Goal: Task Accomplishment & Management: Use online tool/utility

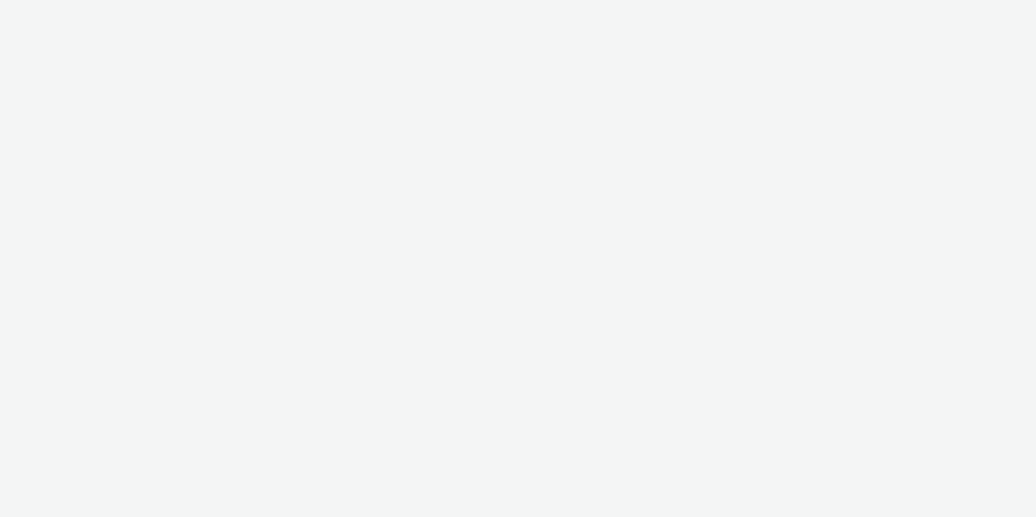
select select "11a7df10-284f-415c-b52a-427acf4c31ae"
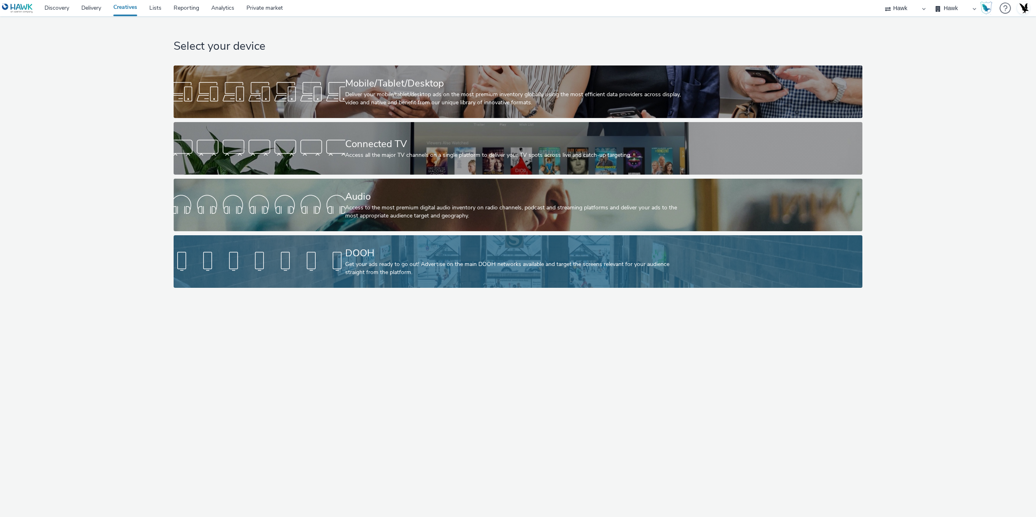
click at [371, 241] on div "DOOH Get your ads ready to go out! Advertise on the main DOOH networks availabl…" at bounding box center [516, 261] width 343 height 53
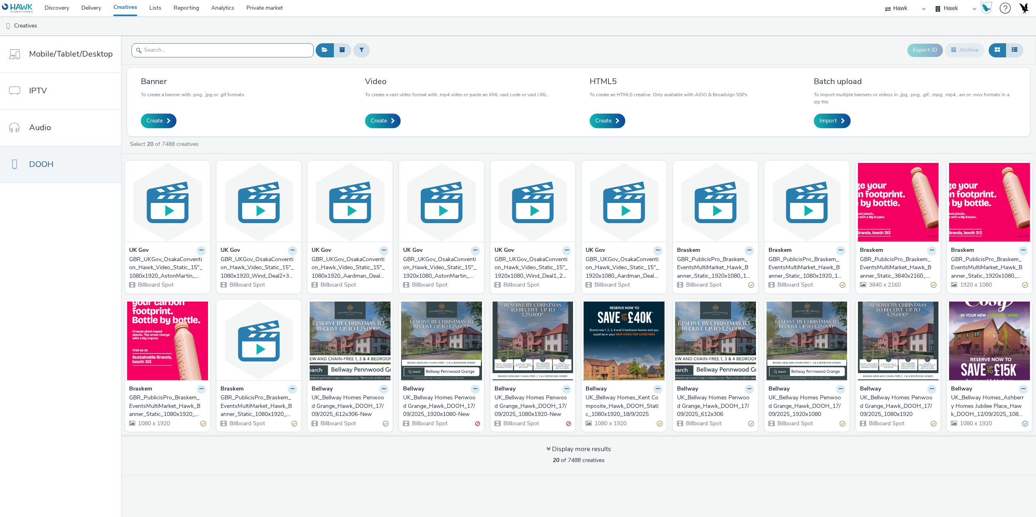
click at [187, 51] on input "text" at bounding box center [222, 50] width 182 height 14
paste input "_US_"
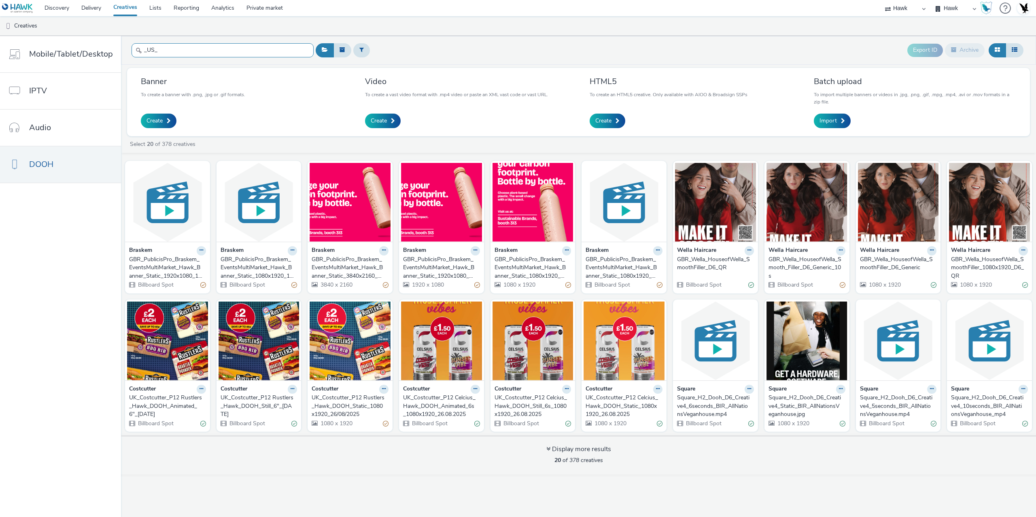
type input "_US_"
click at [623, 270] on div "GBR_PublicisPro_Braskem_EventsMultiMarket_Hawk_Banner_Static_1080x1920_8"_Susta…" at bounding box center [622, 268] width 74 height 25
click at [536, 273] on div "GBR_PublicisPro_Braskem_EventsMultiMarket_Hawk_Banner_Static_1080x1920_Sustaina…" at bounding box center [531, 268] width 74 height 25
click at [439, 278] on div "GBR_PublicisPro_Braskem_EventsMultiMarket_Hawk_Banner_Static_1920x1080_Sustaina…" at bounding box center [440, 268] width 74 height 25
click at [344, 275] on div "GBR_PublicisPro_Braskem_EventsMultiMarket_Hawk_Banner_Static_3840x2160_Sustaina…" at bounding box center [349, 268] width 74 height 25
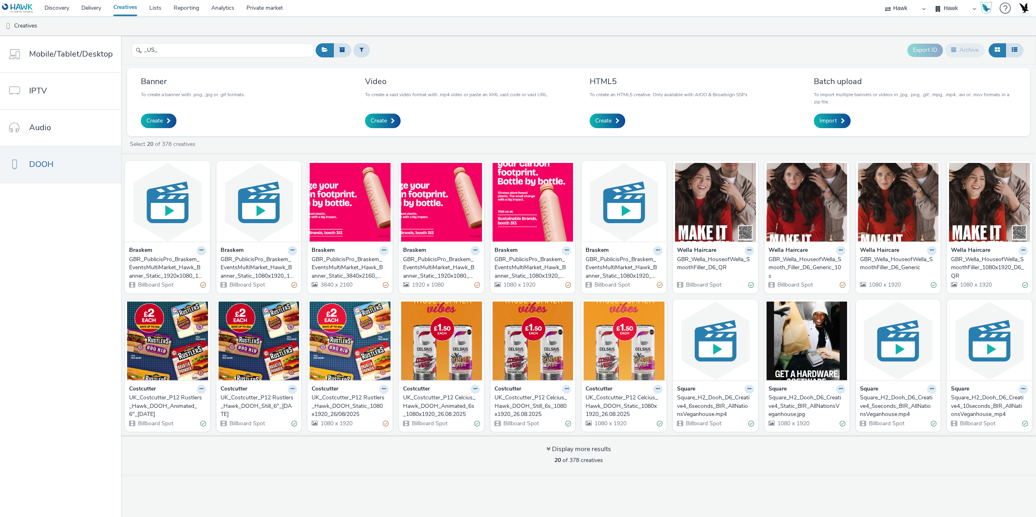
click at [265, 275] on div "GBR_PublicisPro_Braskem_EventsMultiMarket_Hawk_Banner_Static_1080x1920_10"_Sust…" at bounding box center [257, 268] width 74 height 25
click at [167, 272] on div "GBR_PublicisPro_Braskem_EventsMultiMarket_Hawk_Banner_Static_1920x1080_10"_Sust…" at bounding box center [166, 268] width 74 height 25
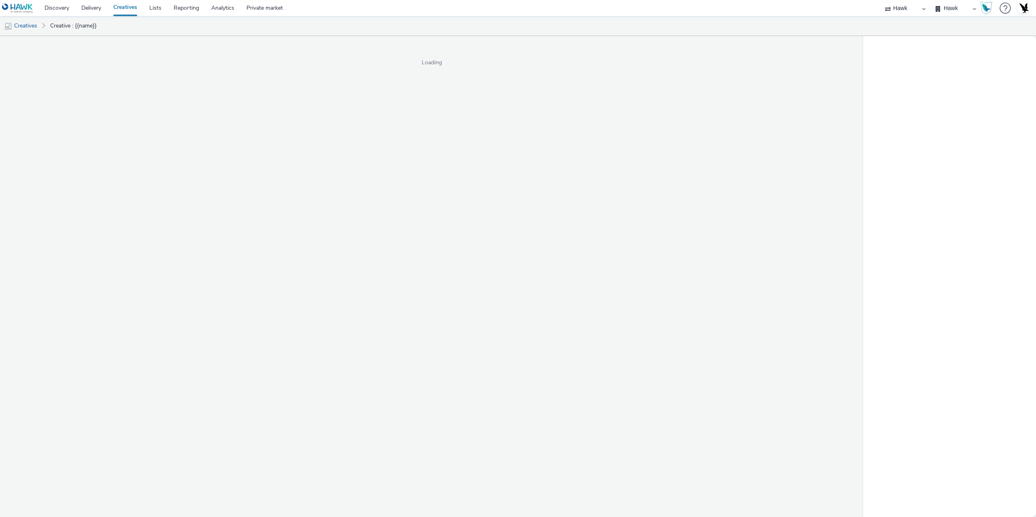
select select "11a7df10-284f-415c-b52a-427acf4c31ae"
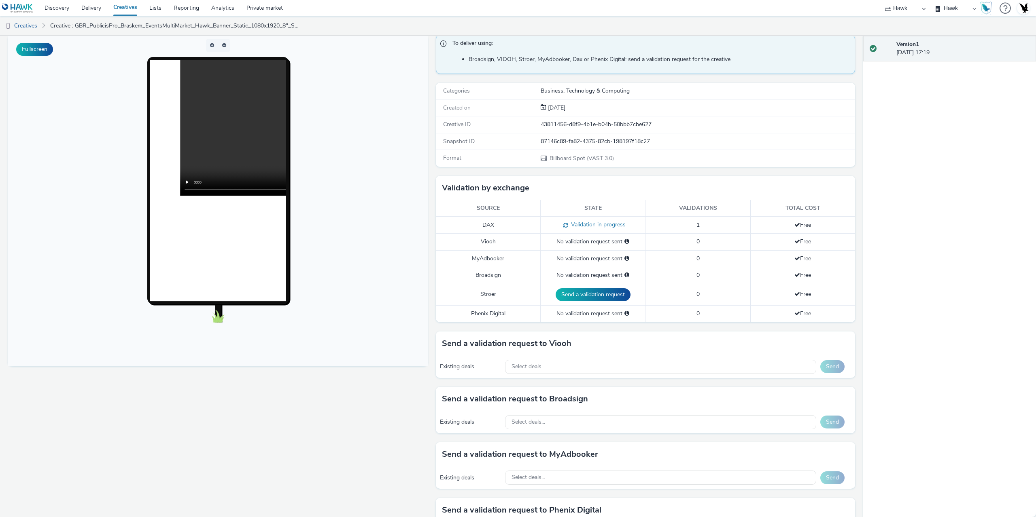
scroll to position [162, 0]
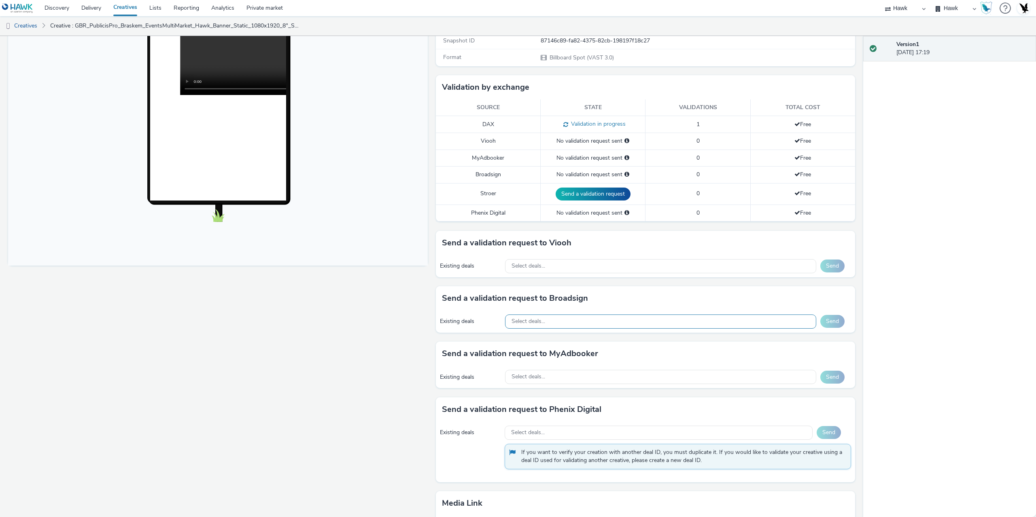
click at [556, 320] on div "Select deals..." at bounding box center [660, 322] width 311 height 14
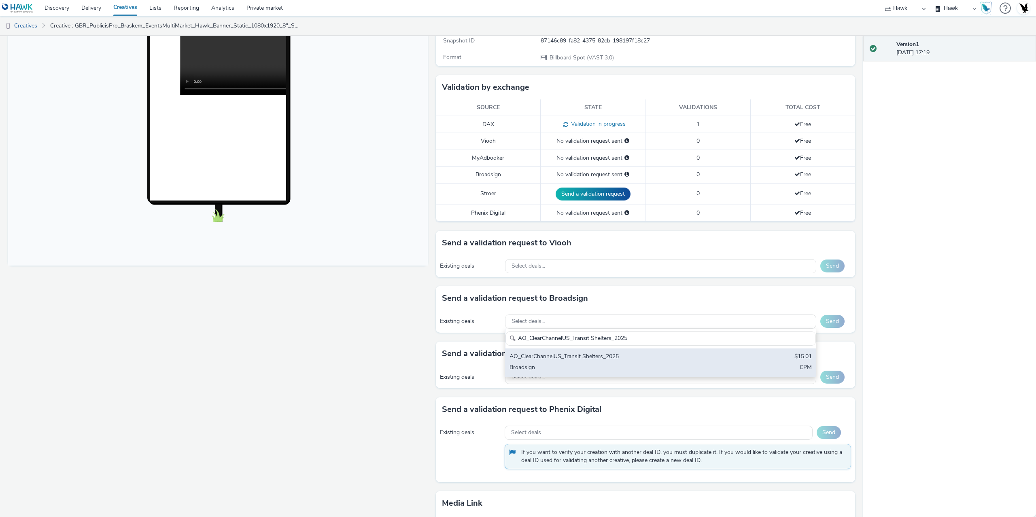
type input "AO_ClearChannelUS_Transit Shelters_2025"
click at [580, 356] on div "AO_ClearChannelUS_Transit Shelters_2025" at bounding box center [609, 357] width 200 height 9
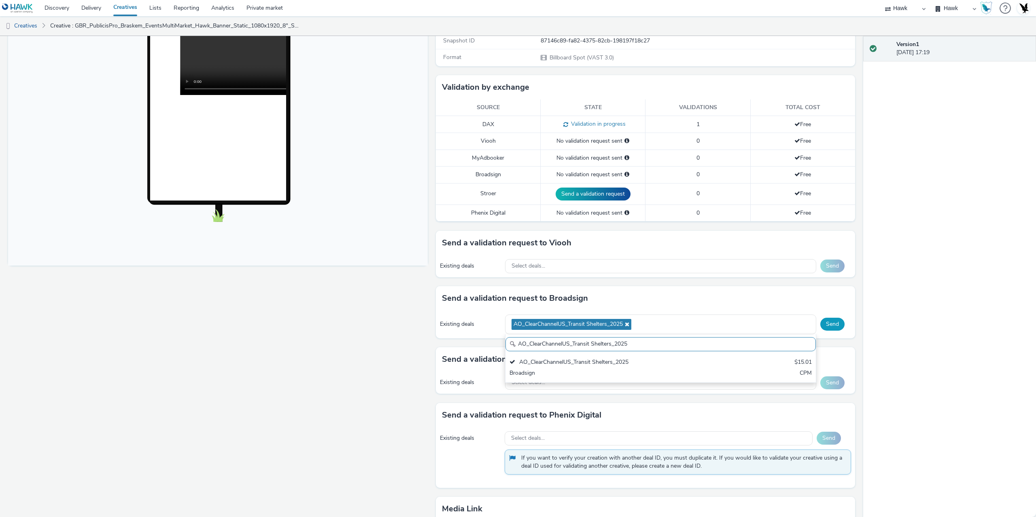
click at [827, 321] on button "Send" at bounding box center [832, 324] width 24 height 13
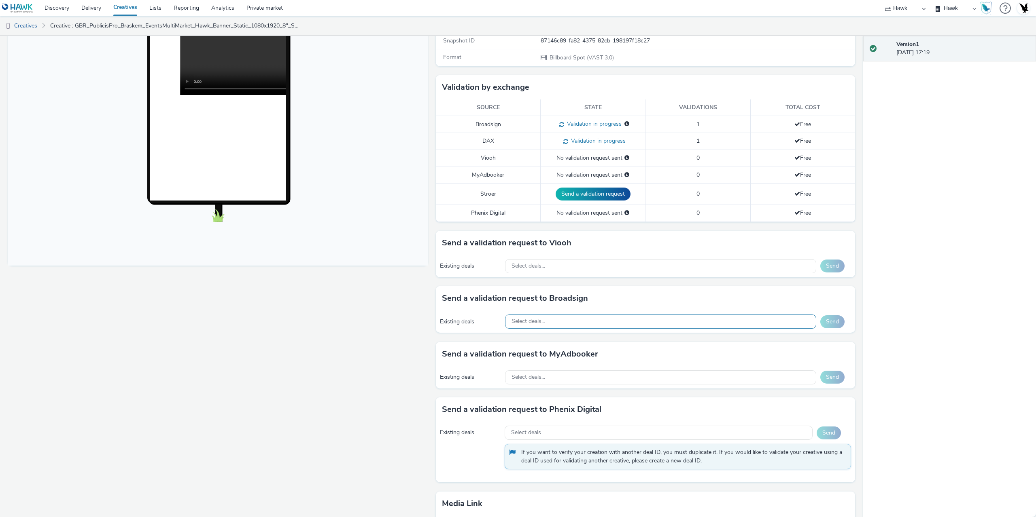
click at [586, 318] on div "Select deals..." at bounding box center [660, 322] width 311 height 14
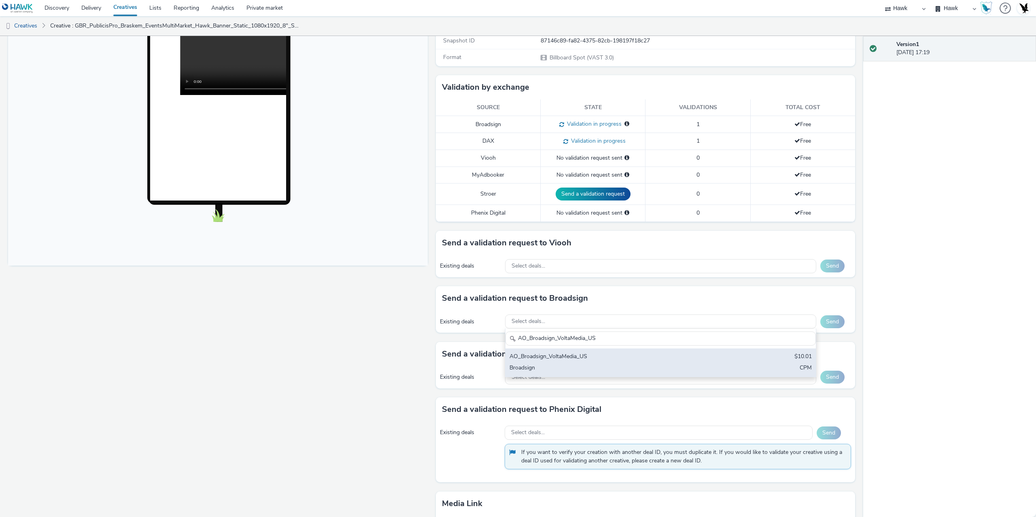
type input "AO_Broadsign_VoltaMedia_US"
click at [593, 368] on div "Broadsign" at bounding box center [609, 368] width 200 height 9
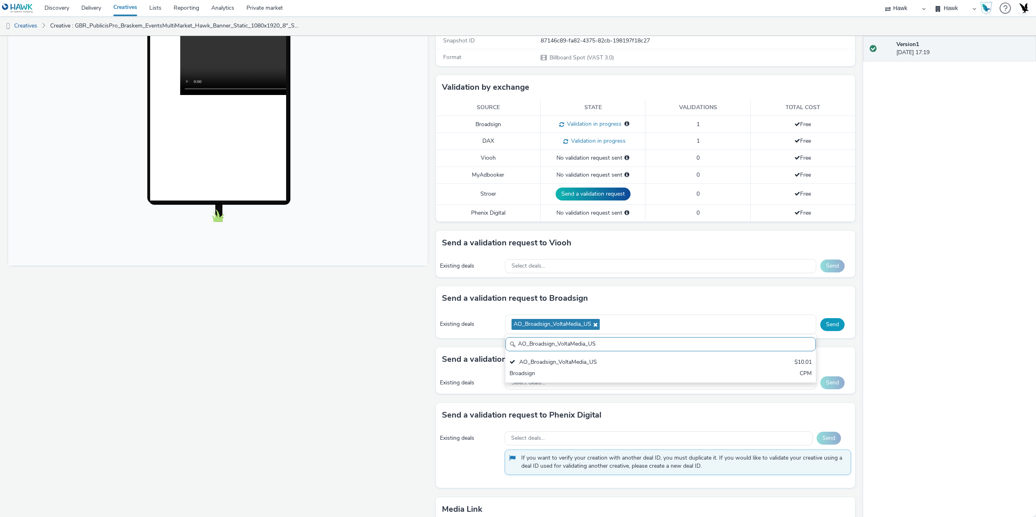
click at [833, 318] on button "Send" at bounding box center [832, 324] width 24 height 13
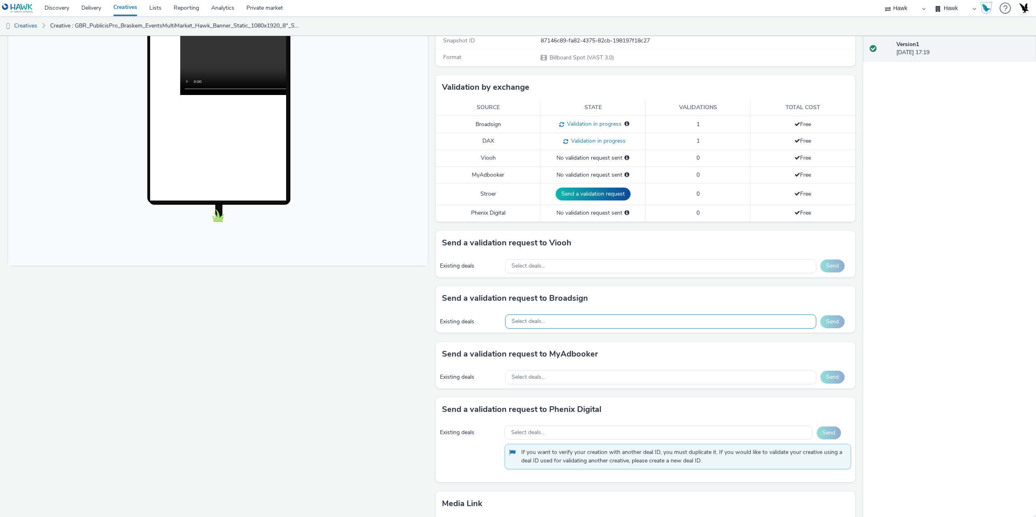
click at [576, 322] on div "Select deals..." at bounding box center [660, 322] width 311 height 14
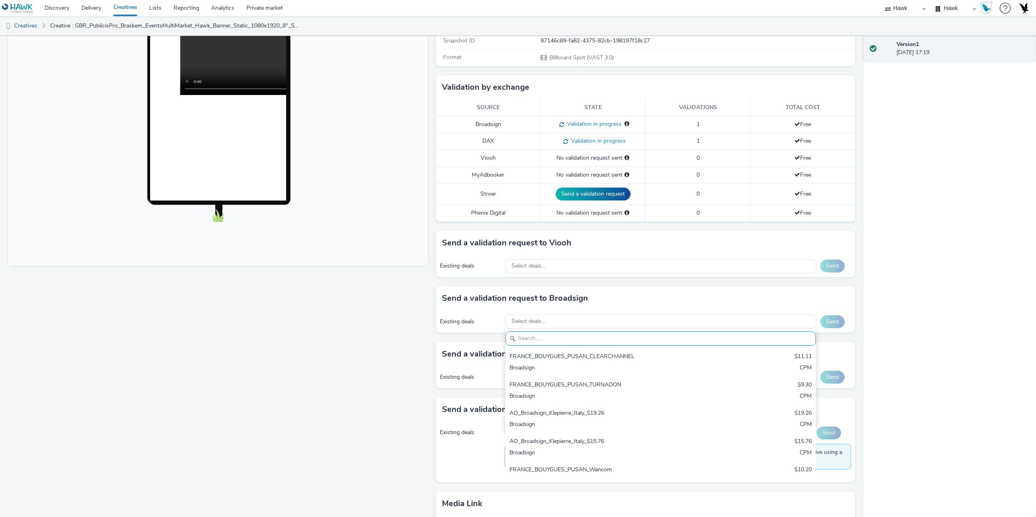
paste input "AO_Atmosphere_USA_$6.01"
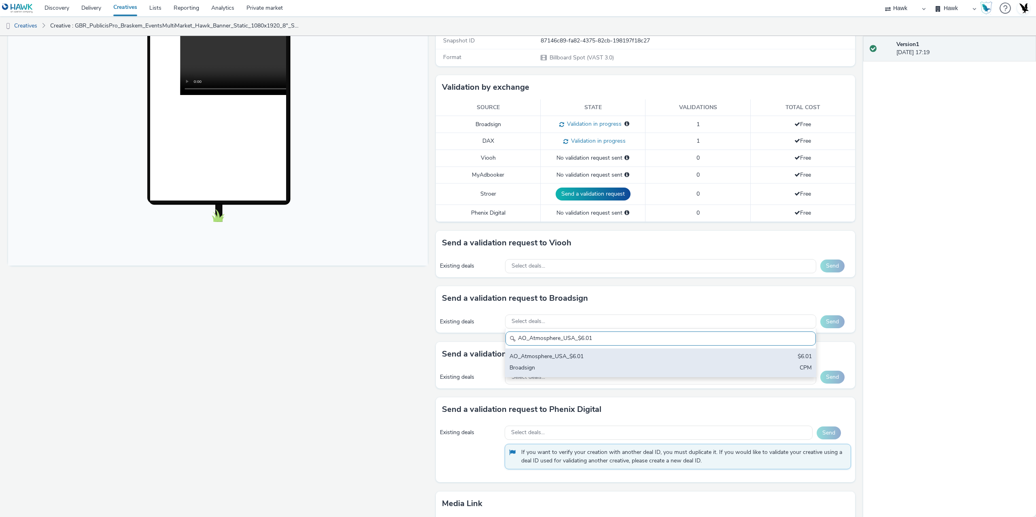
type input "AO_Atmosphere_USA_$6.01"
click at [617, 364] on div "Broadsign" at bounding box center [609, 368] width 200 height 9
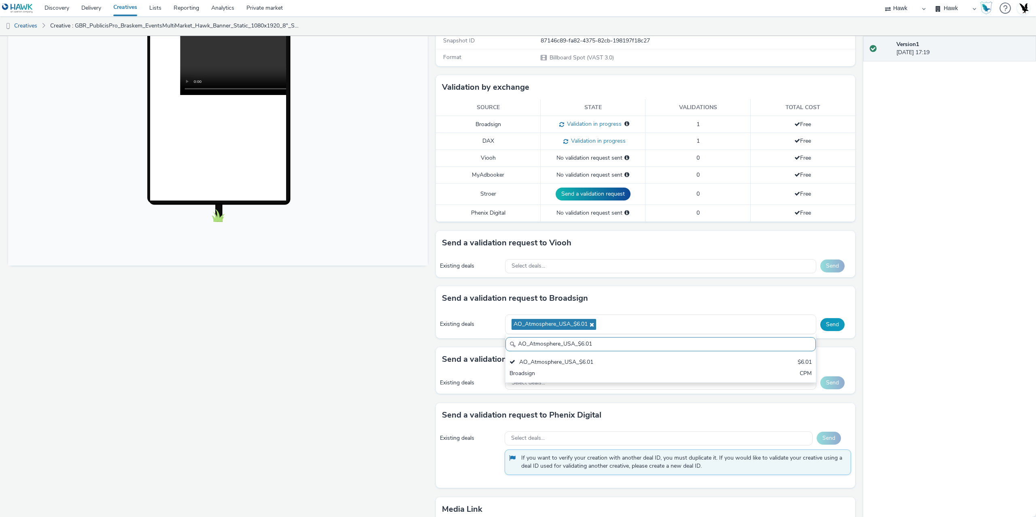
click at [827, 326] on button "Send" at bounding box center [832, 324] width 24 height 13
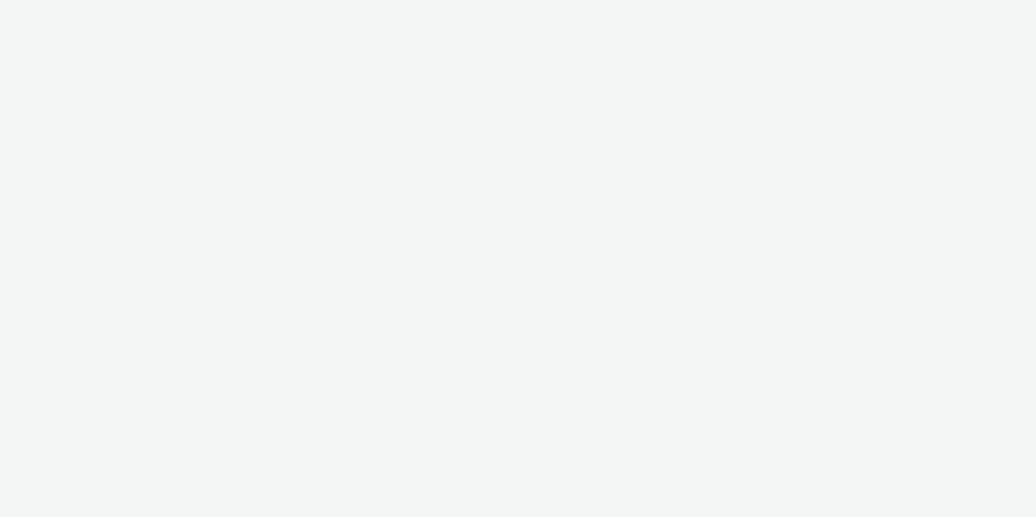
select select "11a7df10-284f-415c-b52a-427acf4c31ae"
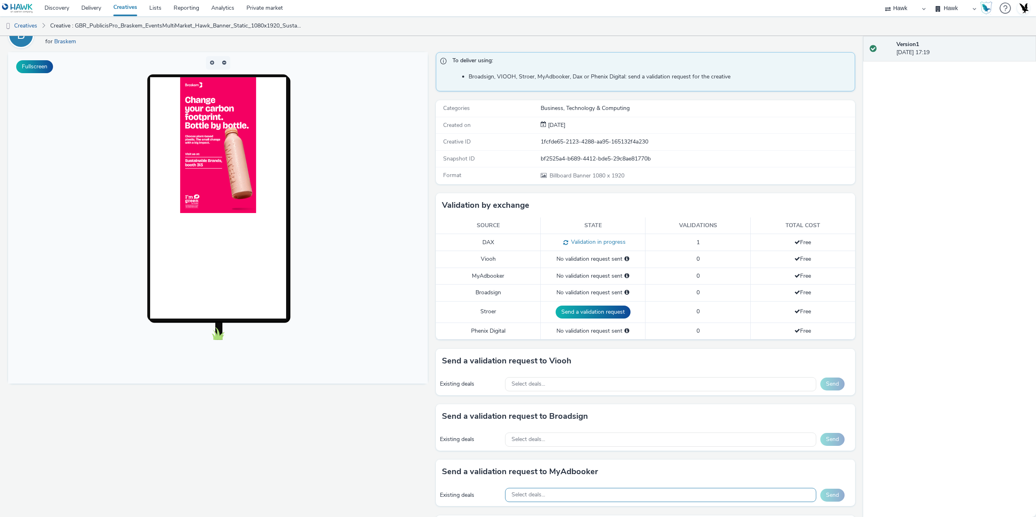
scroll to position [121, 0]
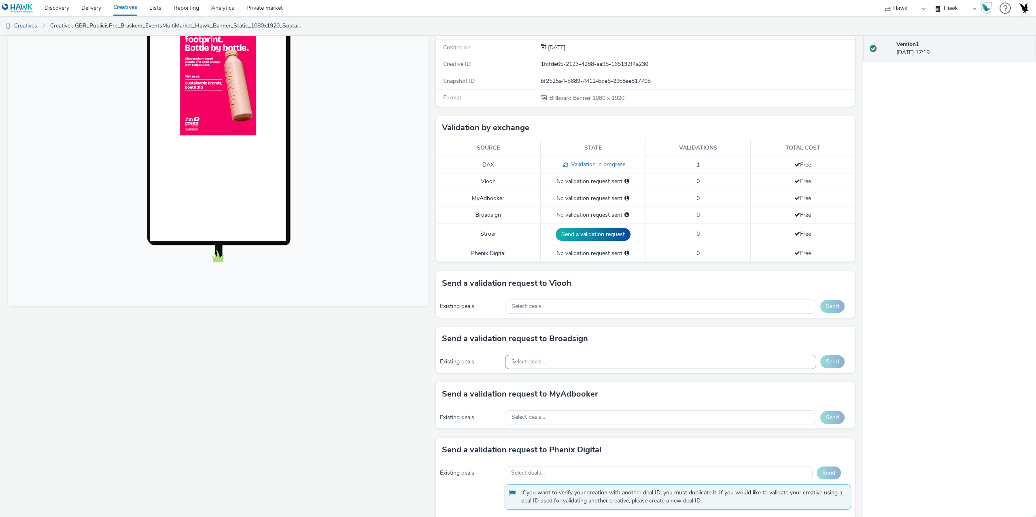
click at [569, 359] on div "Select deals..." at bounding box center [660, 362] width 311 height 14
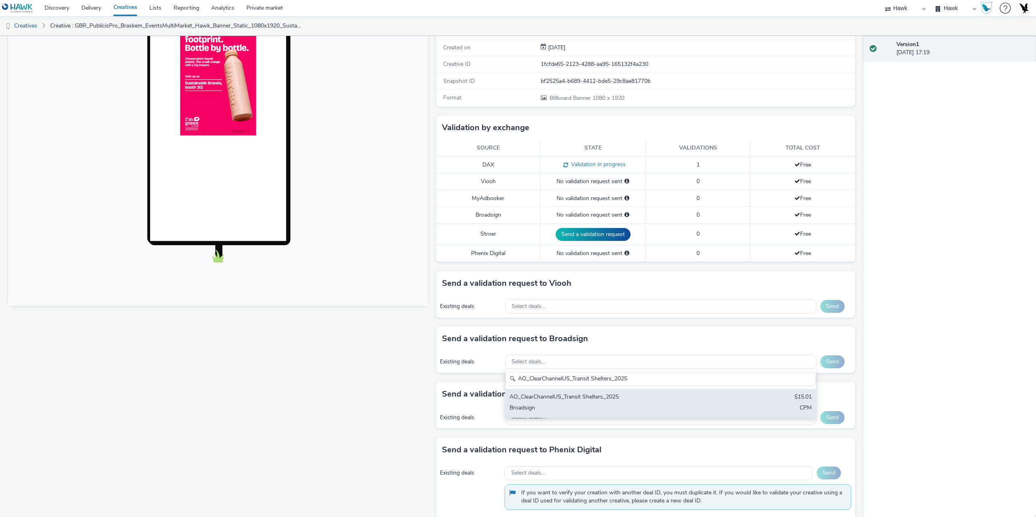
type input "AO_ClearChannelUS_Transit Shelters_2025"
click at [736, 401] on div "AO_ClearChannelUS_Transit Shelters_2025 $15.01 Broadsign CPM" at bounding box center [660, 403] width 310 height 28
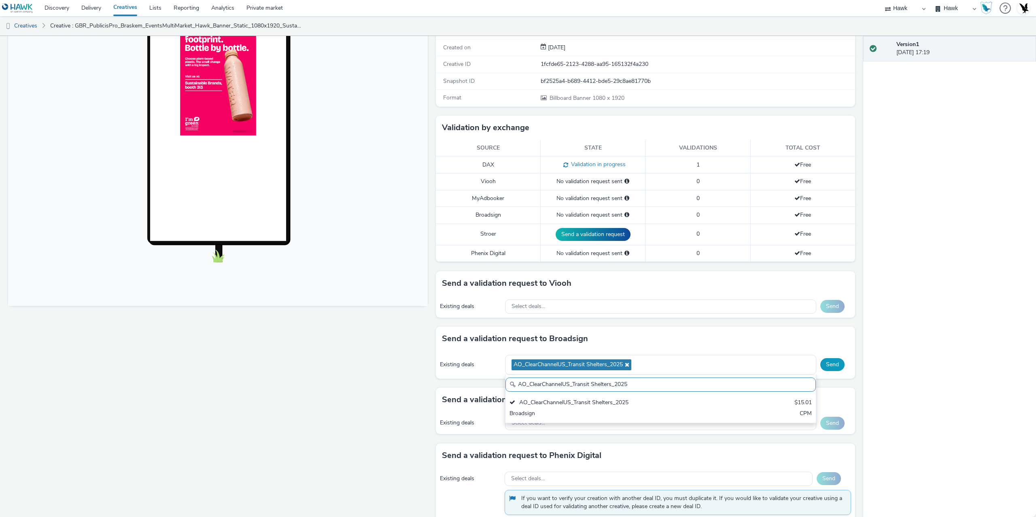
click at [826, 368] on button "Send" at bounding box center [832, 364] width 24 height 13
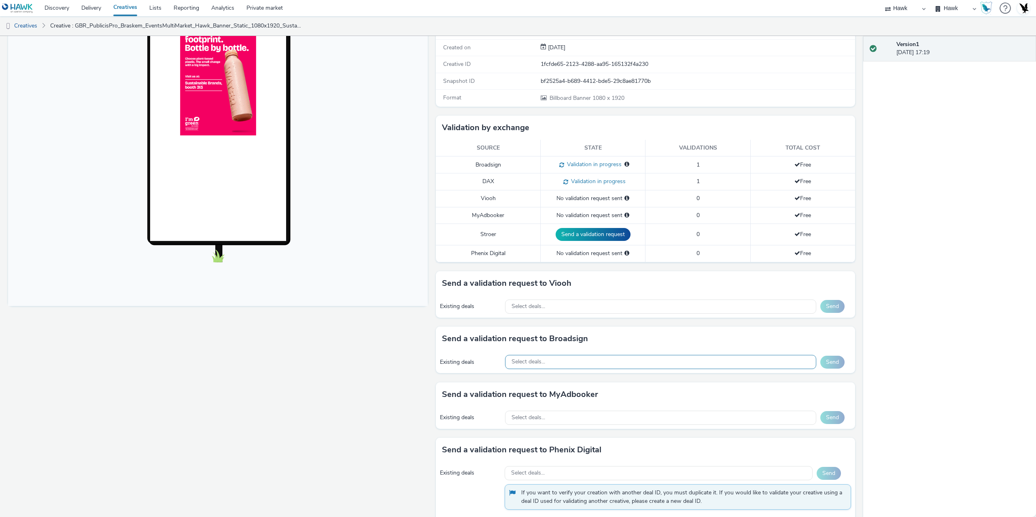
click at [565, 365] on div "Select deals..." at bounding box center [660, 362] width 311 height 14
paste input "AO_Broadsign_VoltaMedia_US"
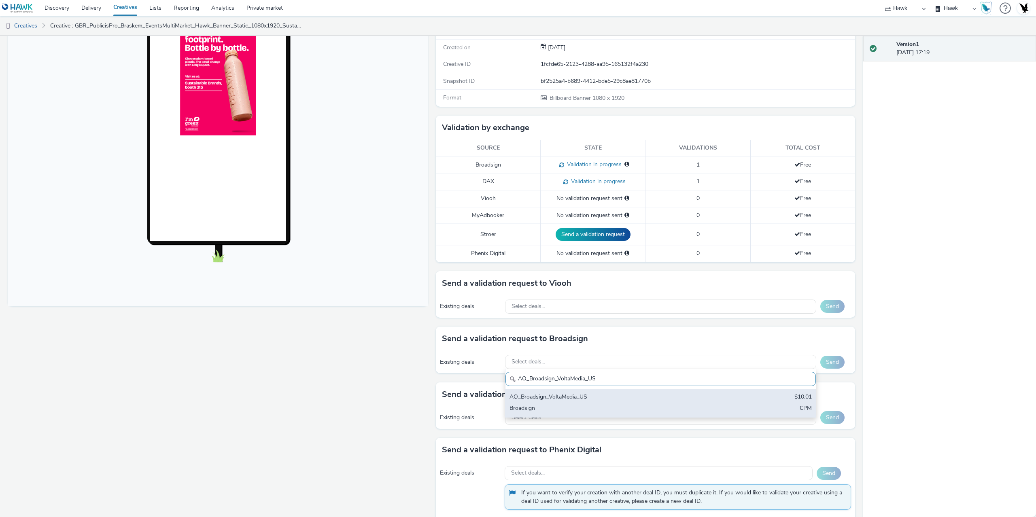
type input "AO_Broadsign_VoltaMedia_US"
click at [684, 394] on div "AO_Broadsign_VoltaMedia_US" at bounding box center [609, 397] width 200 height 9
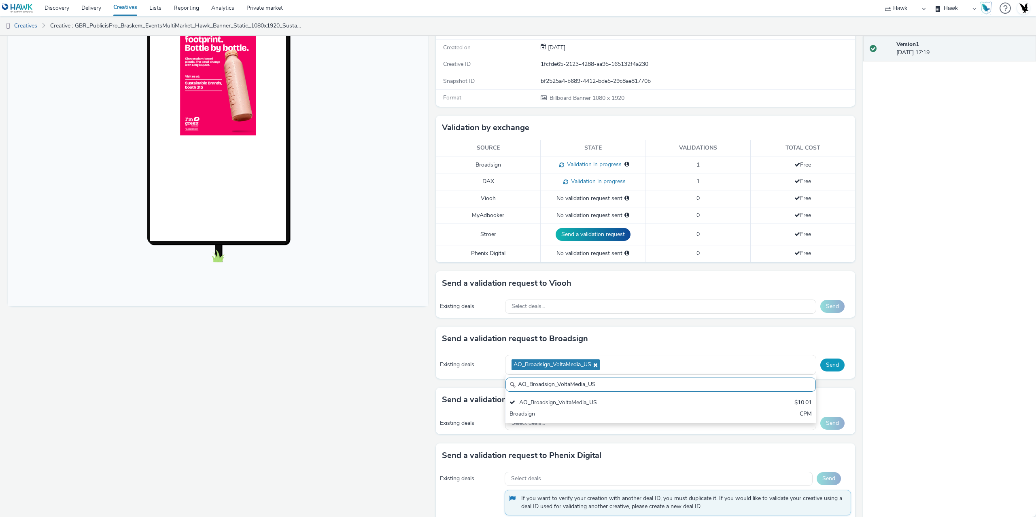
click at [825, 361] on button "Send" at bounding box center [832, 365] width 24 height 13
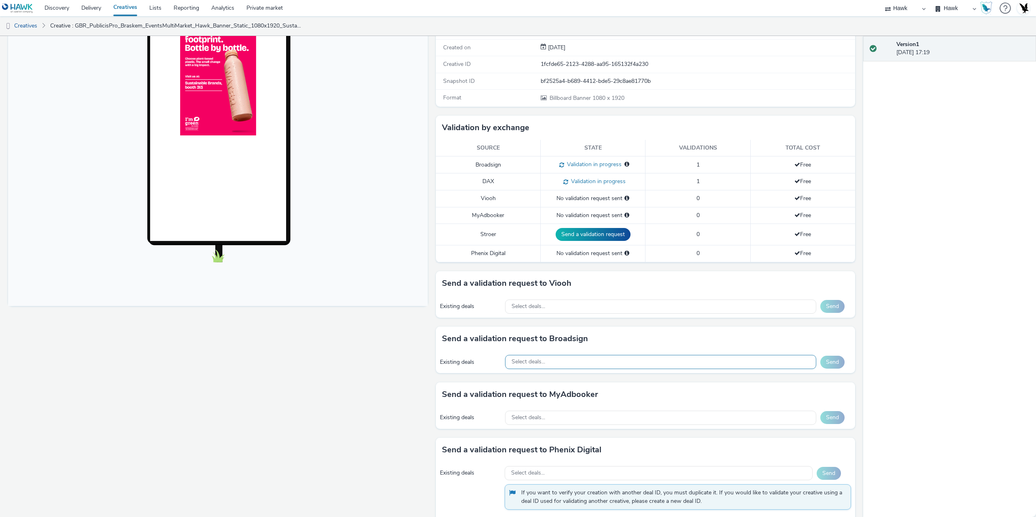
click at [558, 361] on div "Select deals..." at bounding box center [660, 362] width 311 height 14
paste input "AO_Atmosphere_USA_$6.01"
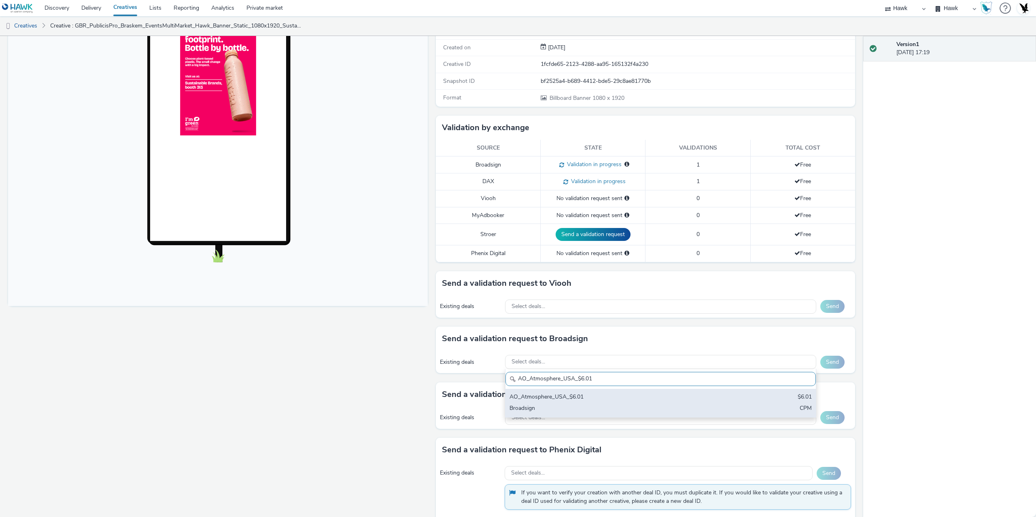
type input "AO_Atmosphere_USA_$6.01"
click at [567, 406] on div "Broadsign" at bounding box center [609, 409] width 200 height 9
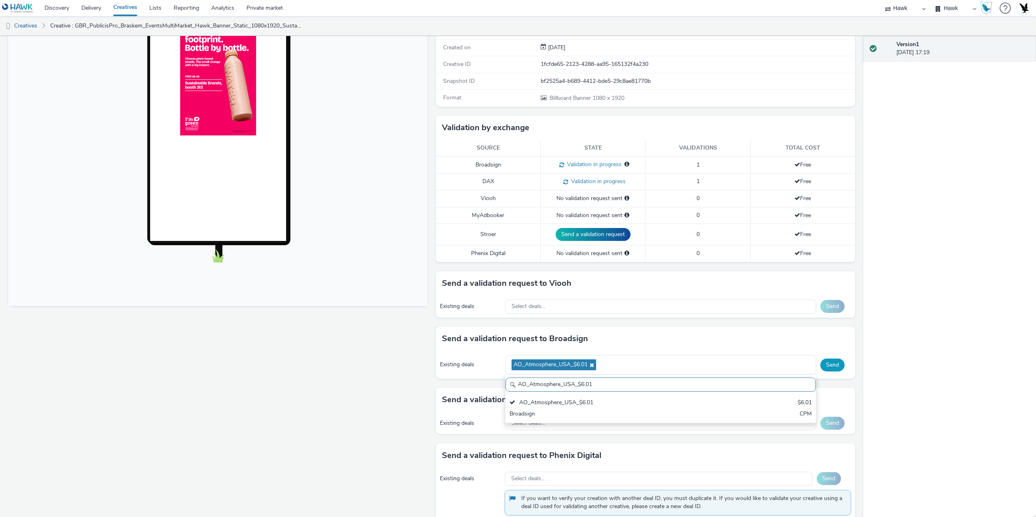
click at [824, 370] on button "Send" at bounding box center [832, 365] width 24 height 13
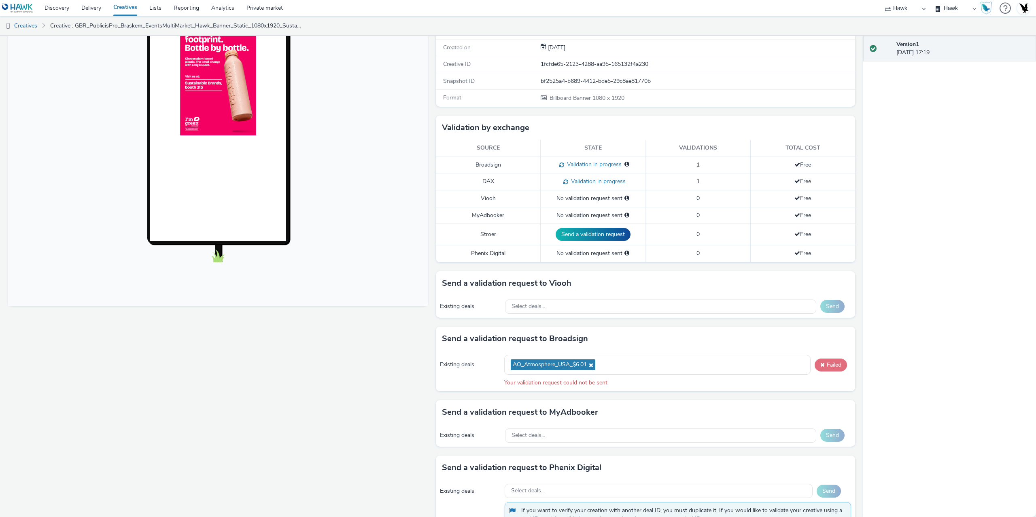
click at [835, 370] on button "Failed" at bounding box center [830, 365] width 32 height 13
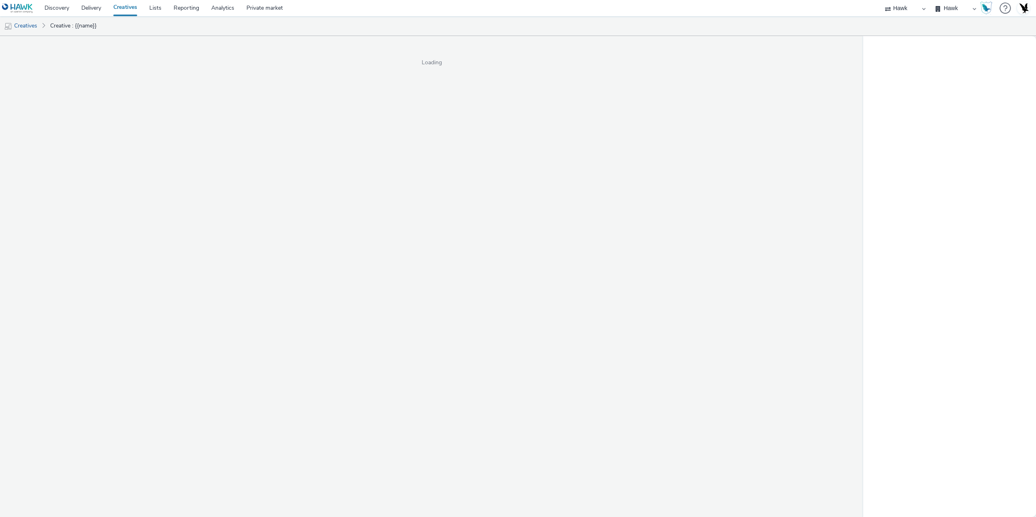
select select "11a7df10-284f-415c-b52a-427acf4c31ae"
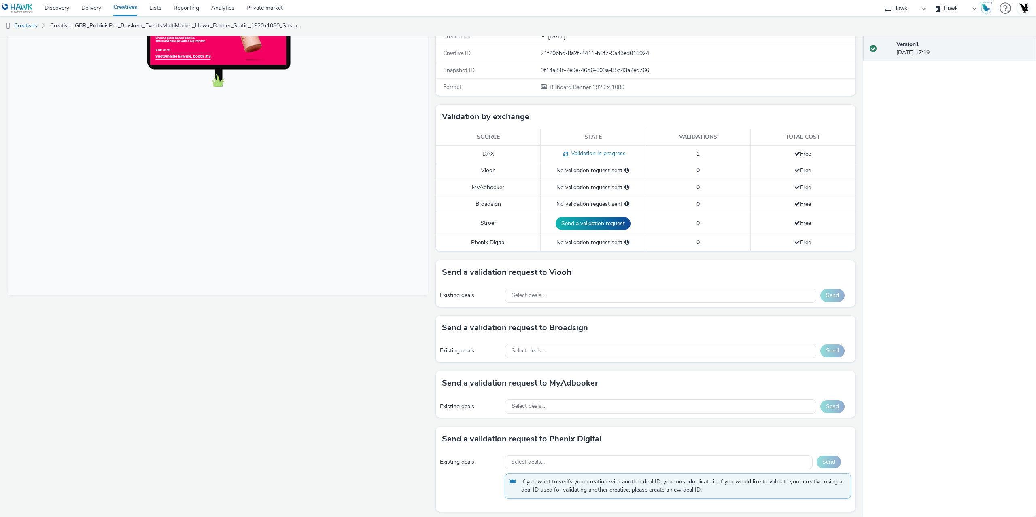
scroll to position [136, 0]
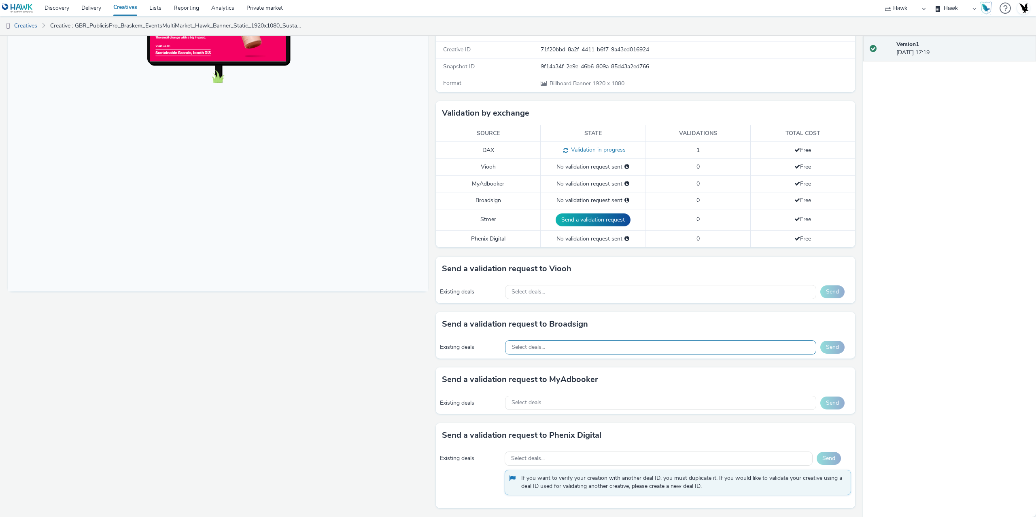
click at [577, 349] on div "Select deals..." at bounding box center [660, 348] width 311 height 14
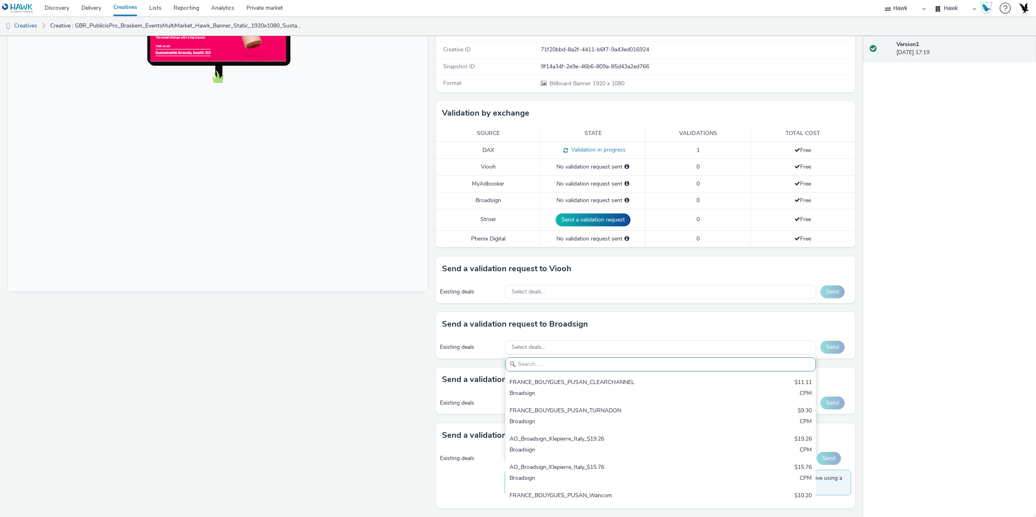
paste input "AO_ClearChannelUS_Transit Shelters_2025"
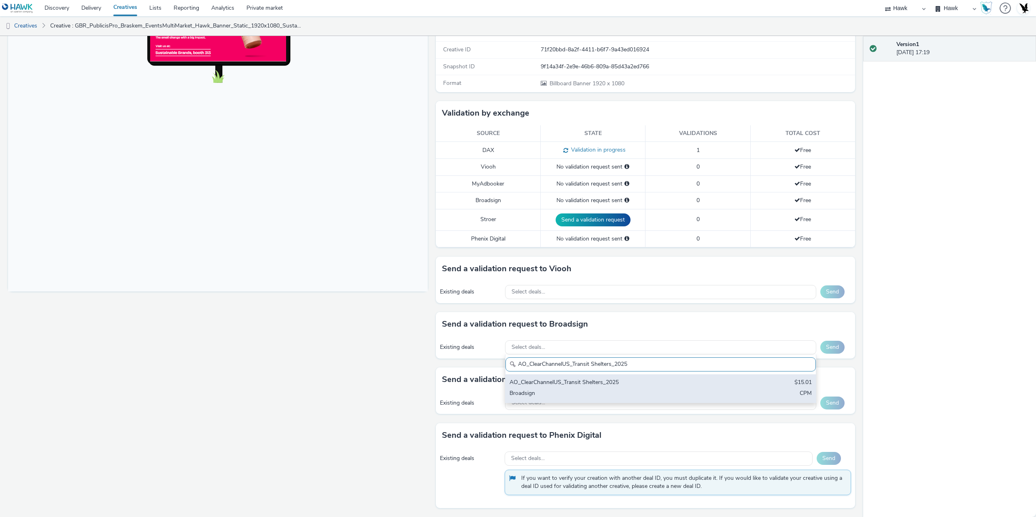
type input "AO_ClearChannelUS_Transit Shelters_2025"
click at [566, 389] on div "AO_ClearChannelUS_Transit Shelters_2025 $15.01 Broadsign CPM" at bounding box center [660, 389] width 310 height 28
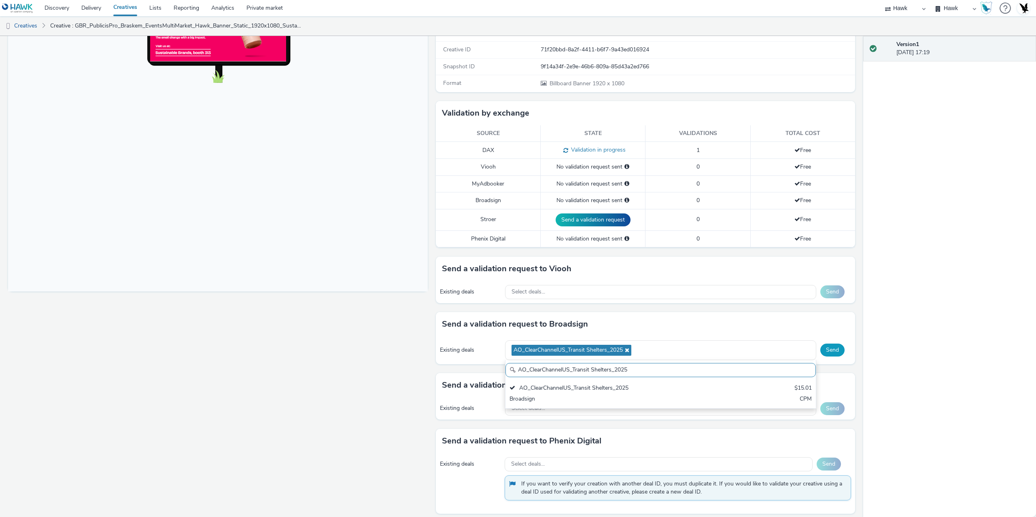
click at [827, 351] on button "Send" at bounding box center [832, 350] width 24 height 13
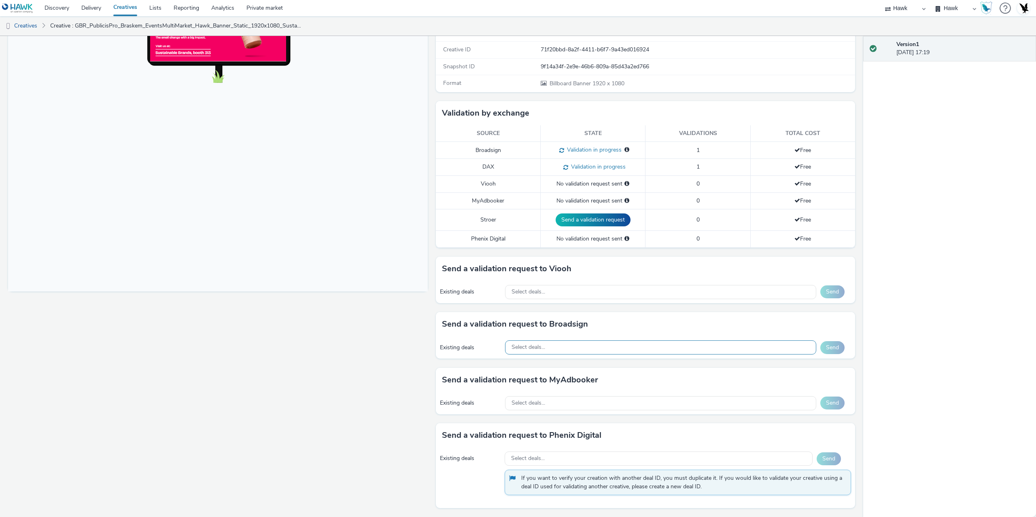
click at [563, 352] on div "Select deals..." at bounding box center [660, 348] width 311 height 14
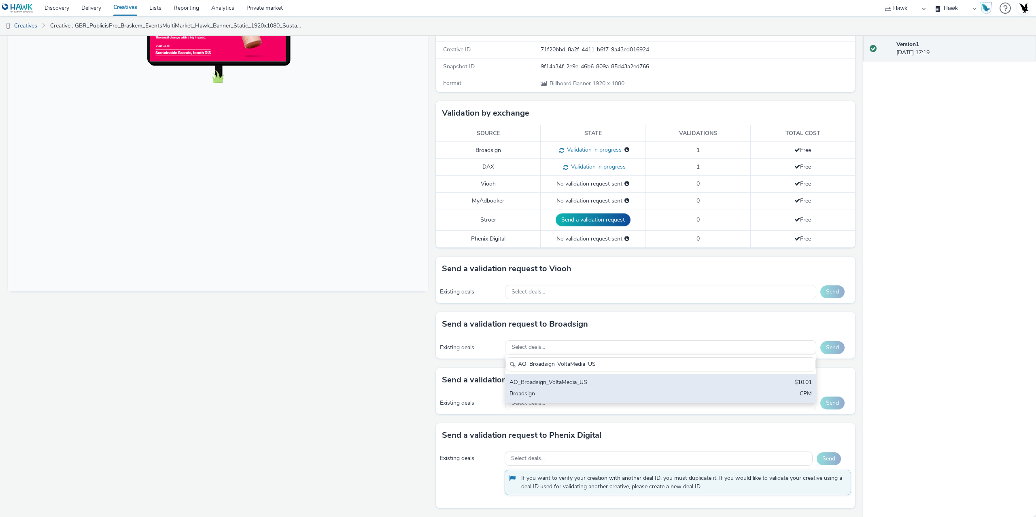
type input "AO_Broadsign_VoltaMedia_US"
click at [564, 389] on div "AO_Broadsign_VoltaMedia_US $10.01 Broadsign CPM" at bounding box center [660, 389] width 310 height 28
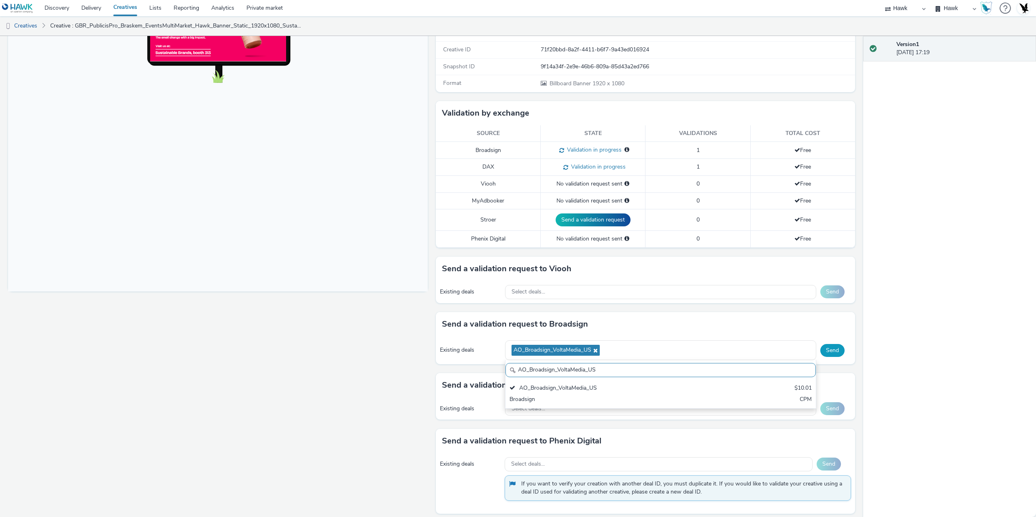
click at [833, 348] on button "Send" at bounding box center [832, 350] width 24 height 13
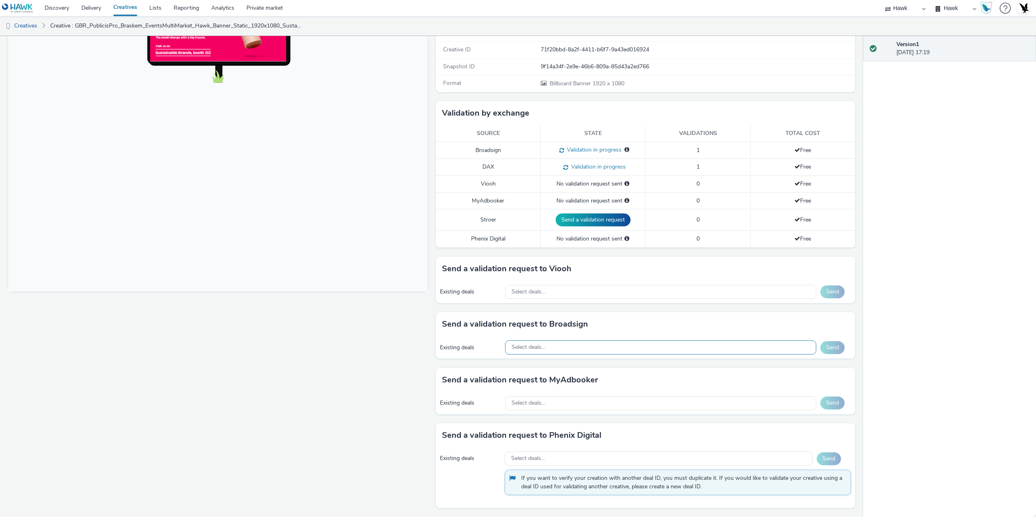
click at [569, 350] on div "Select deals..." at bounding box center [660, 348] width 311 height 14
paste input "AO_Atmosphere_USA_$6.01"
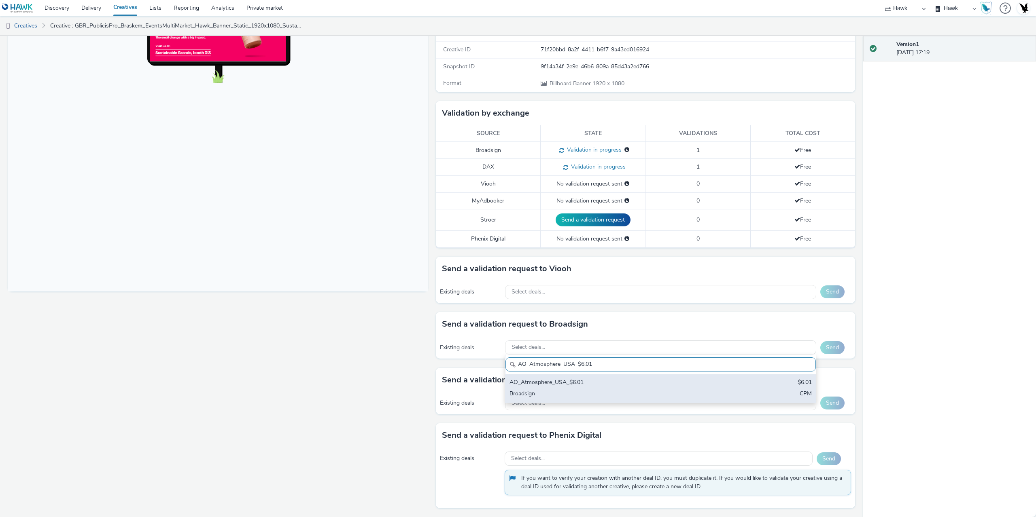
type input "AO_Atmosphere_USA_$6.01"
click at [567, 383] on div "AO_Atmosphere_USA_$6.01" at bounding box center [609, 383] width 200 height 9
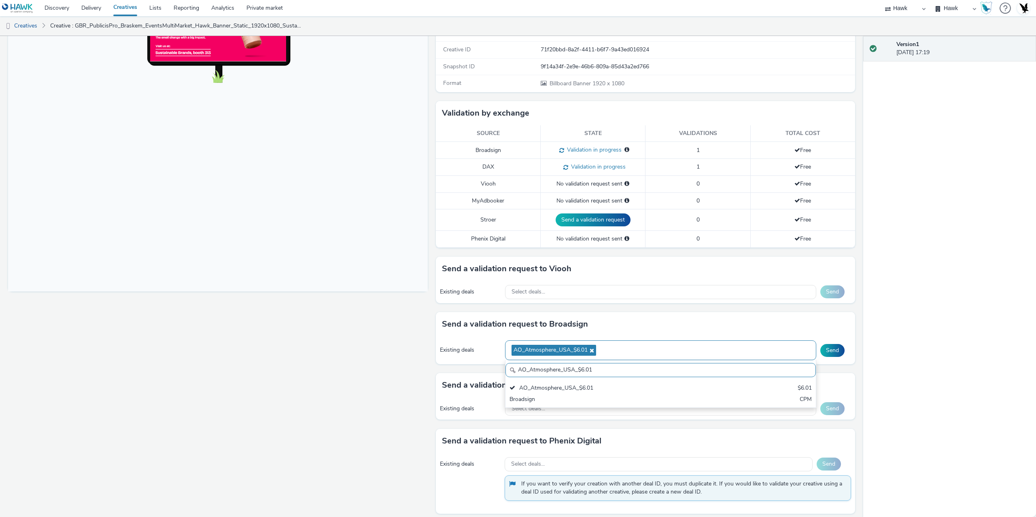
drag, startPoint x: 821, startPoint y: 348, endPoint x: 803, endPoint y: 351, distance: 18.0
click at [822, 348] on button "Send" at bounding box center [832, 350] width 24 height 13
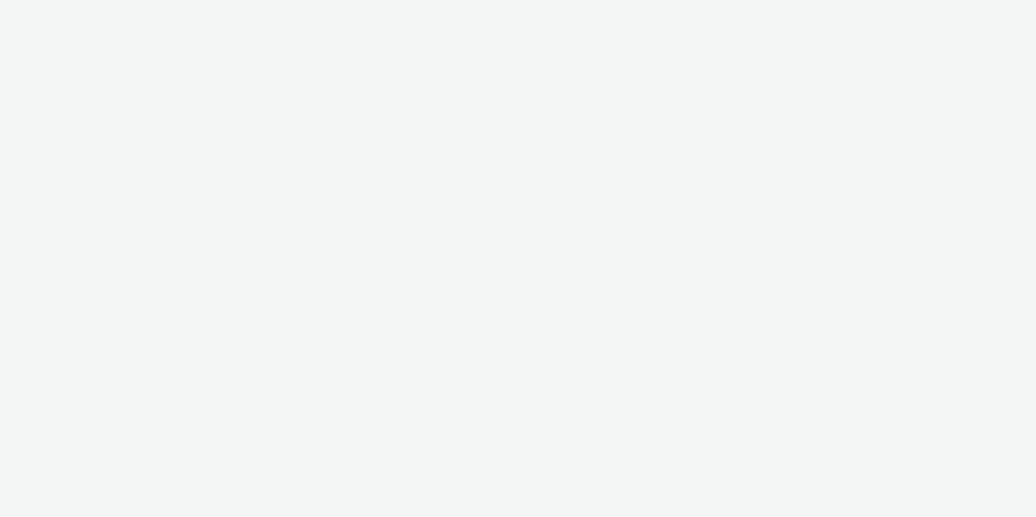
select select "11a7df10-284f-415c-b52a-427acf4c31ae"
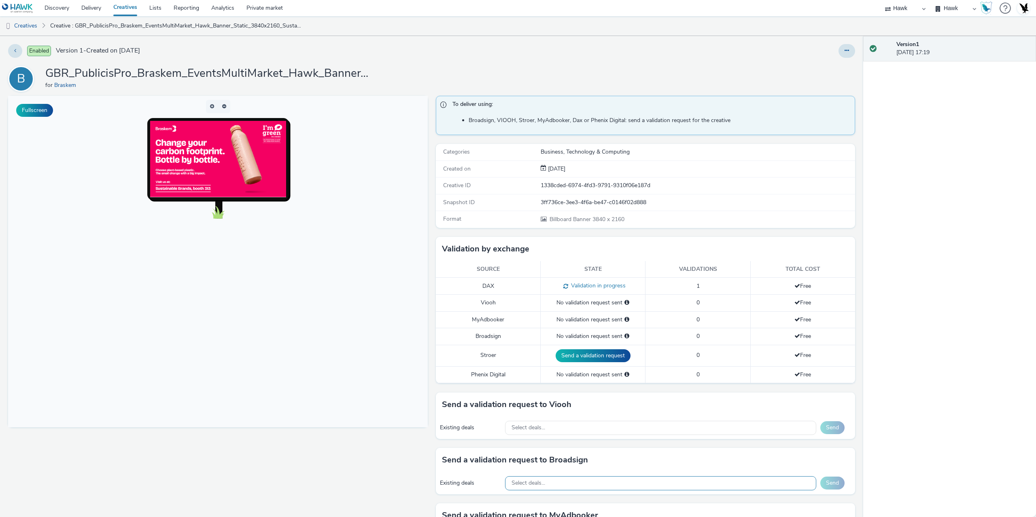
click at [570, 483] on div "Select deals..." at bounding box center [660, 484] width 311 height 14
paste input "AO_ClearChannelUS_Transit Shelters_2025"
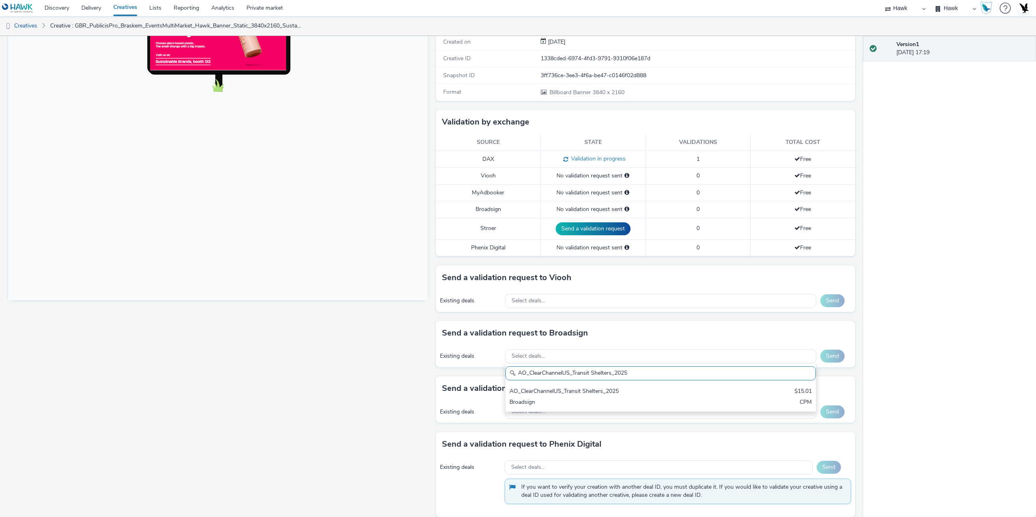
scroll to position [136, 0]
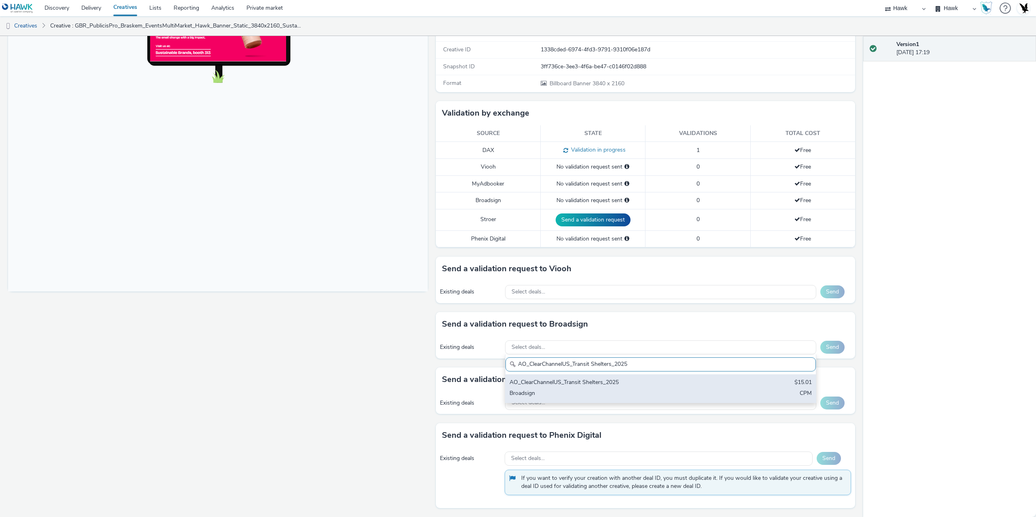
type input "AO_ClearChannelUS_Transit Shelters_2025"
click at [574, 399] on div "Broadsign" at bounding box center [609, 394] width 200 height 9
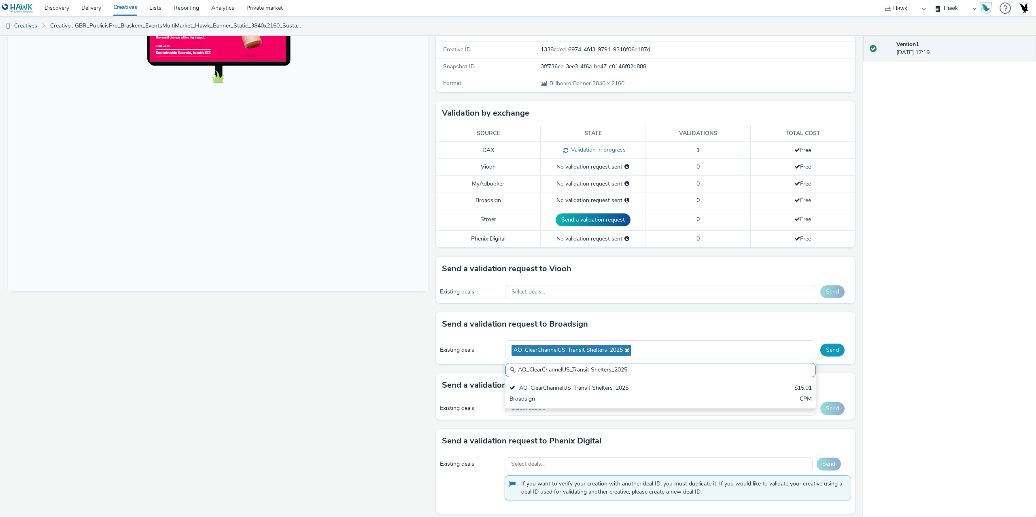
drag, startPoint x: 840, startPoint y: 346, endPoint x: 826, endPoint y: 354, distance: 16.9
click at [840, 346] on div "Send" at bounding box center [835, 350] width 31 height 13
click at [825, 354] on button "Send" at bounding box center [832, 350] width 24 height 13
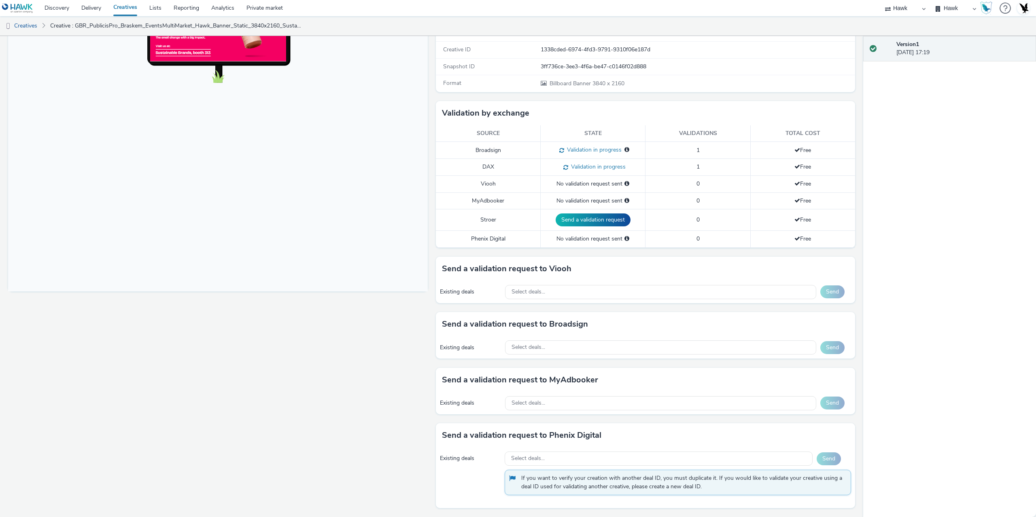
click at [571, 356] on div "Existing deals Select deals... Send" at bounding box center [646, 348] width 420 height 22
click at [568, 354] on div "Select deals..." at bounding box center [660, 348] width 311 height 14
paste input "AO_Broadsign_VoltaMedia_US"
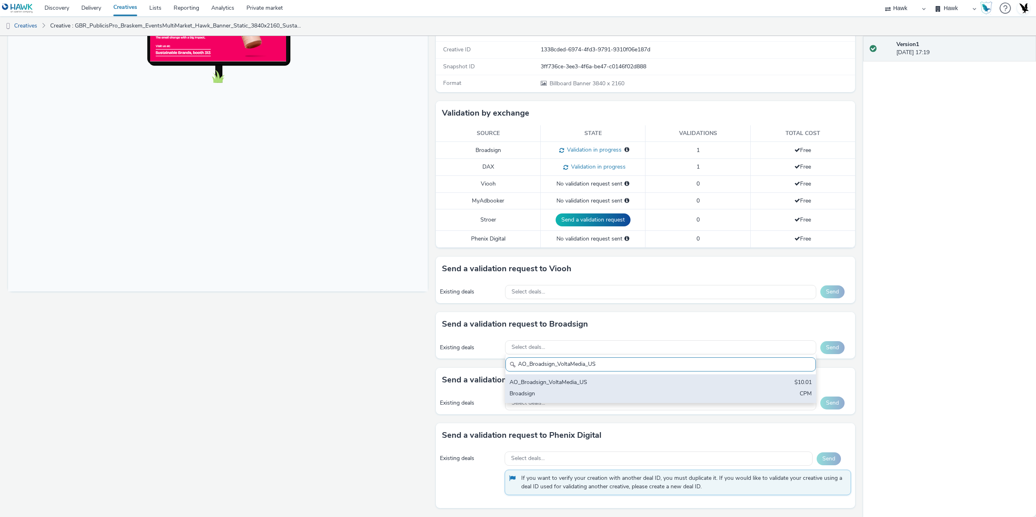
type input "AO_Broadsign_VoltaMedia_US"
click at [566, 382] on div "AO_Broadsign_VoltaMedia_US" at bounding box center [609, 383] width 200 height 9
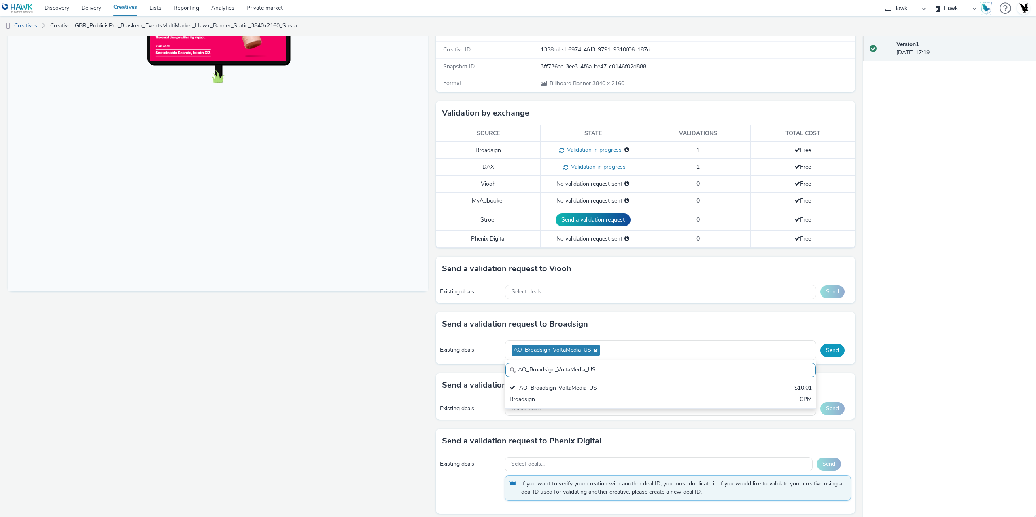
click at [828, 352] on button "Send" at bounding box center [832, 350] width 24 height 13
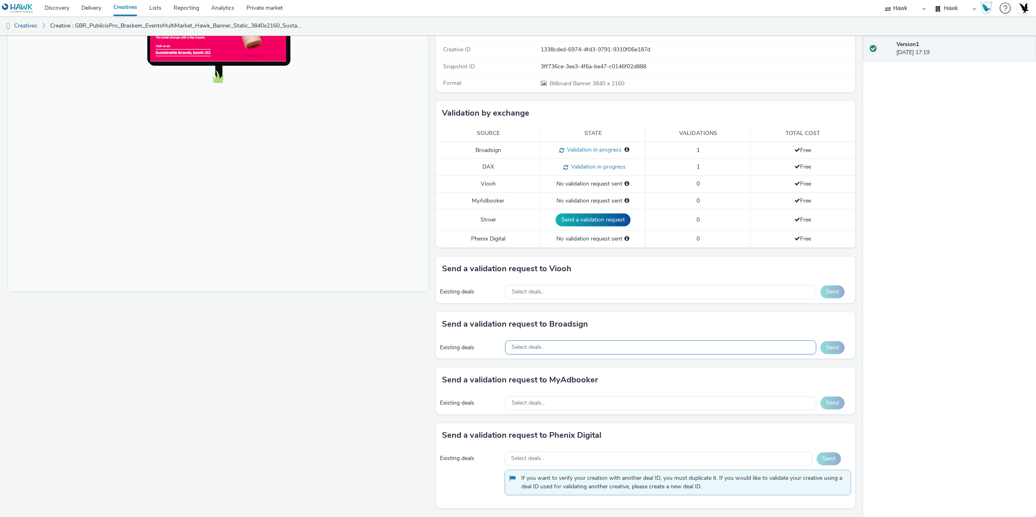
click at [565, 354] on div "Select deals..." at bounding box center [660, 348] width 311 height 14
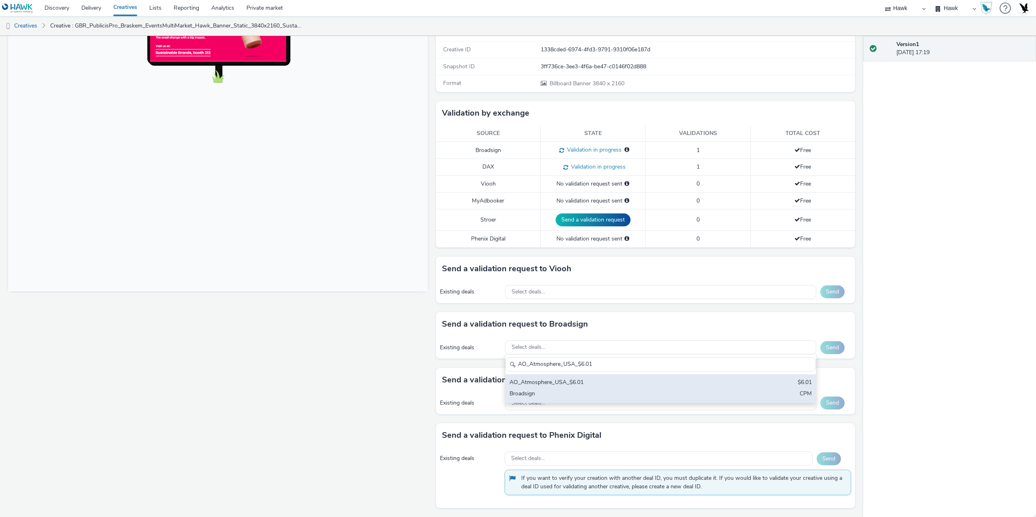
type input "AO_Atmosphere_USA_$6.01"
drag, startPoint x: 565, startPoint y: 387, endPoint x: 590, endPoint y: 386, distance: 25.1
click at [565, 387] on div "AO_Atmosphere_USA_$6.01" at bounding box center [609, 383] width 200 height 9
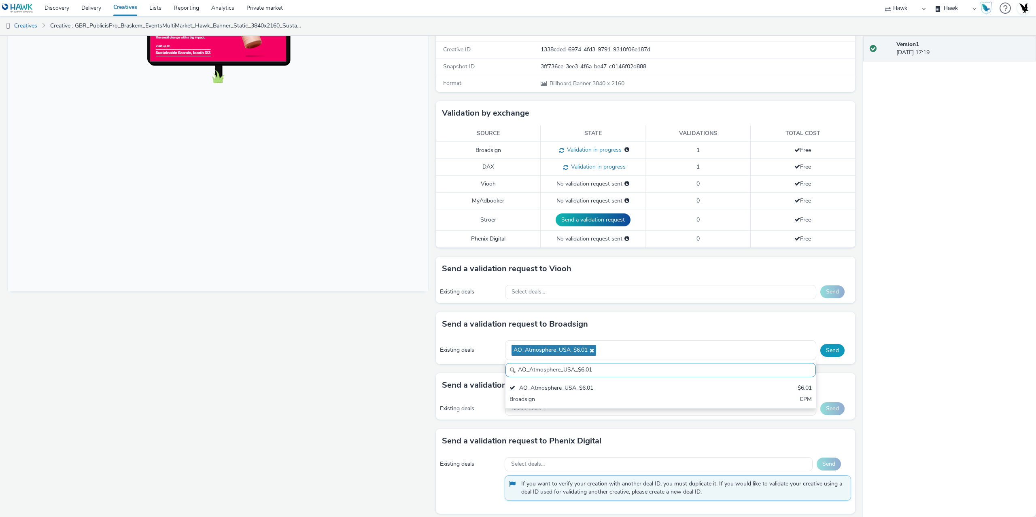
click at [827, 348] on button "Send" at bounding box center [832, 350] width 24 height 13
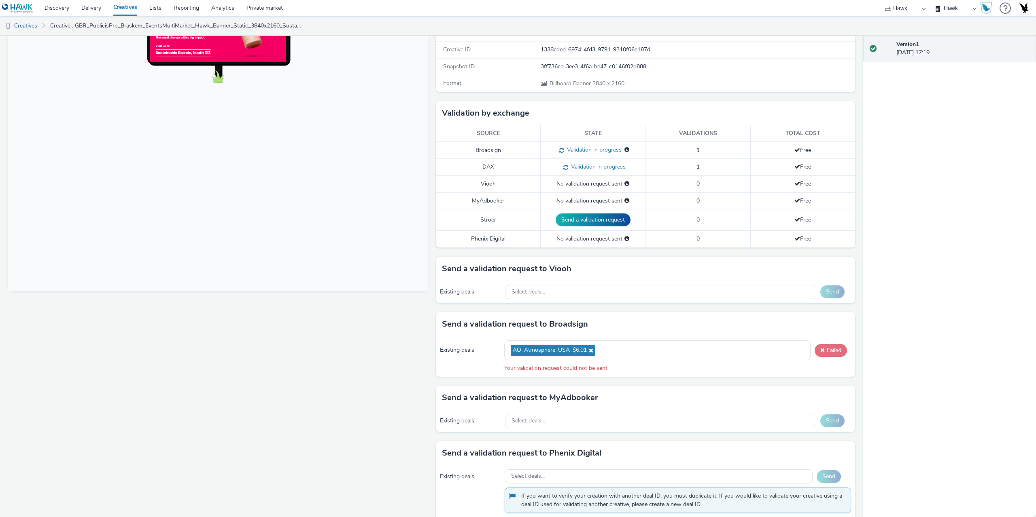
click at [827, 350] on button "Failed" at bounding box center [830, 350] width 32 height 13
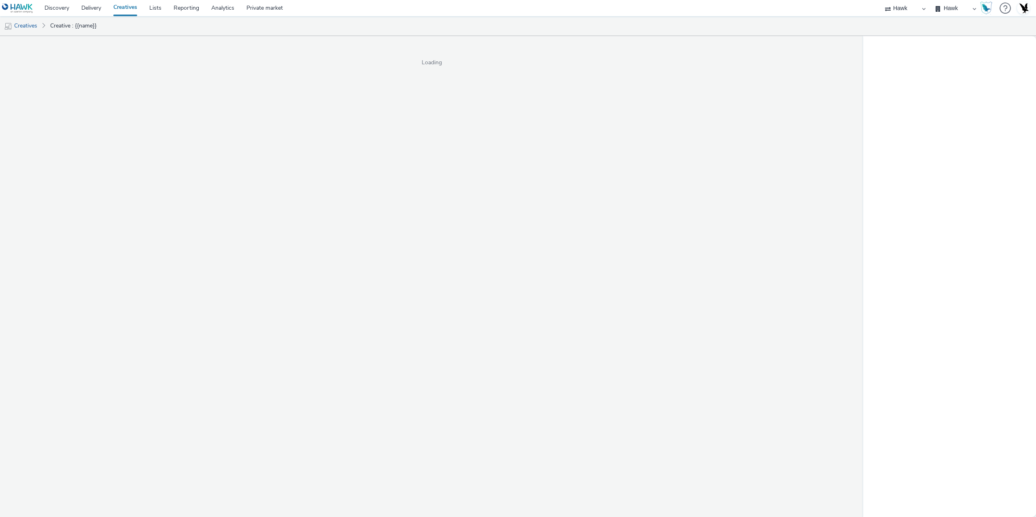
select select "11a7df10-284f-415c-b52a-427acf4c31ae"
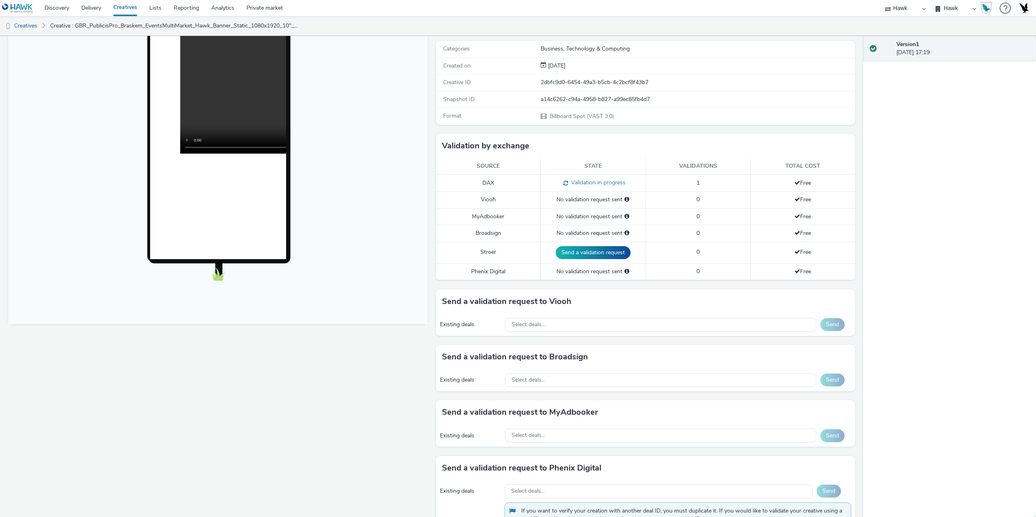
scroll to position [243, 0]
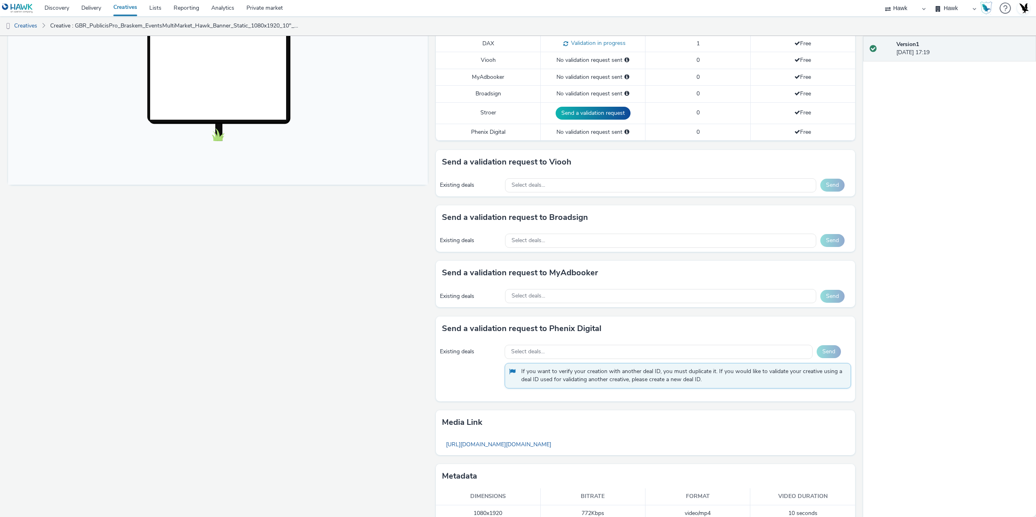
click at [564, 233] on div "Existing deals Select deals... Send" at bounding box center [646, 241] width 420 height 22
click at [566, 245] on div "Select deals..." at bounding box center [660, 241] width 311 height 14
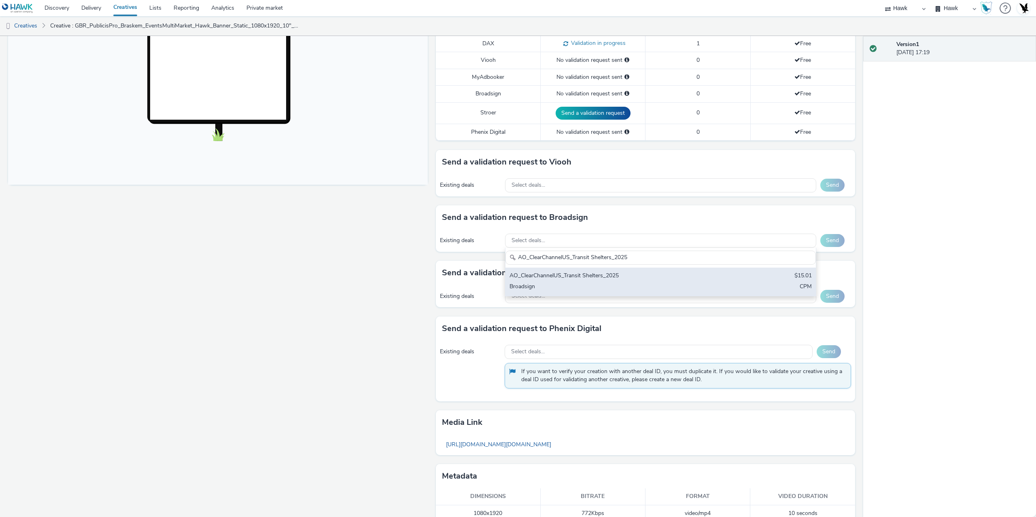
type input "AO_ClearChannelUS_Transit Shelters_2025"
click at [583, 277] on div "AO_ClearChannelUS_Transit Shelters_2025" at bounding box center [609, 276] width 200 height 9
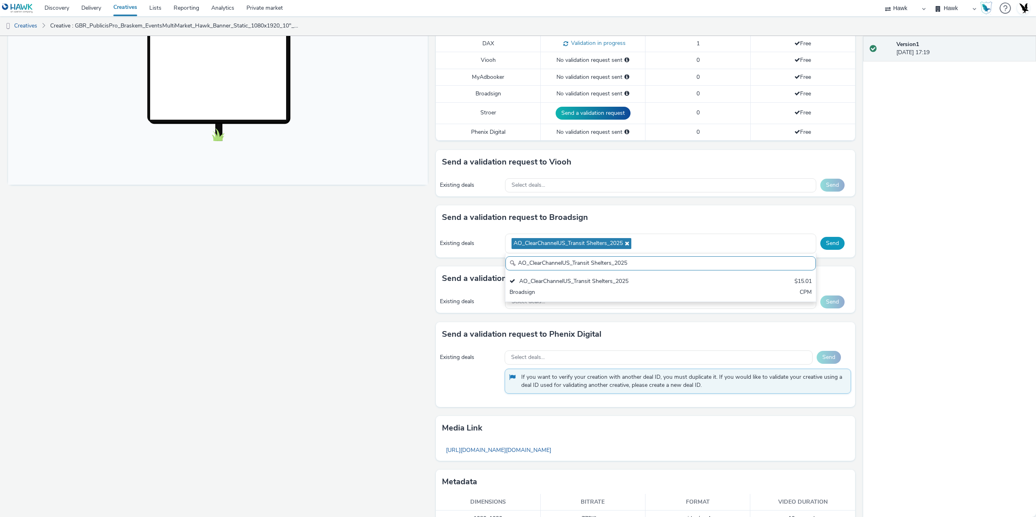
click at [830, 244] on button "Send" at bounding box center [832, 243] width 24 height 13
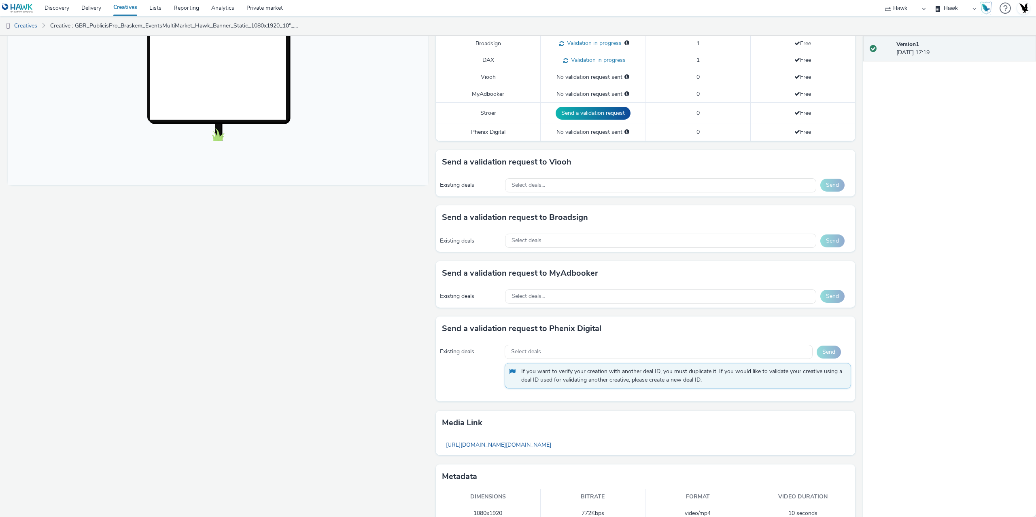
click at [560, 233] on div "Existing deals Select deals... Send" at bounding box center [646, 241] width 420 height 22
click at [558, 239] on div "Select deals..." at bounding box center [660, 241] width 311 height 14
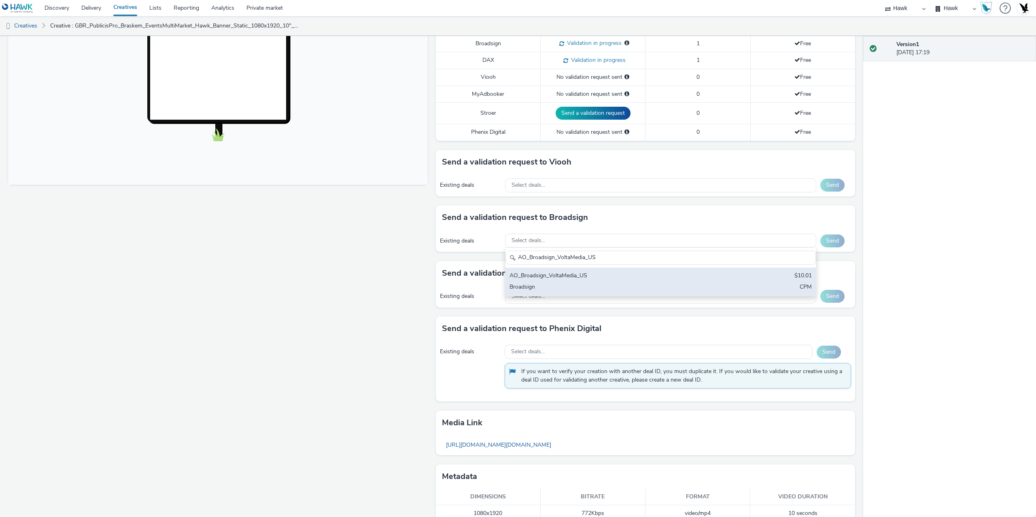
type input "AO_Broadsign_VoltaMedia_US"
click at [557, 286] on div "Broadsign" at bounding box center [609, 287] width 200 height 9
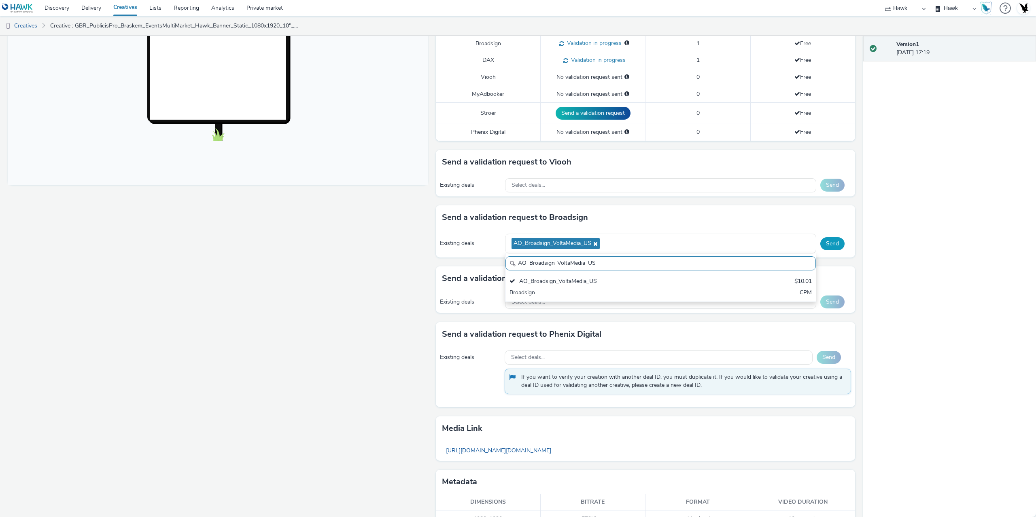
click at [831, 242] on button "Send" at bounding box center [832, 243] width 24 height 13
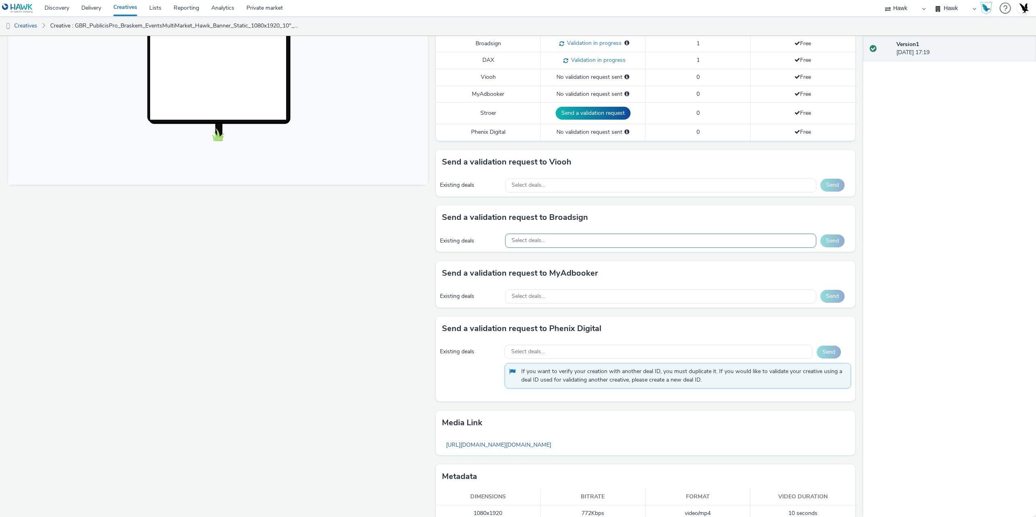
click at [560, 245] on div "Select deals..." at bounding box center [660, 241] width 311 height 14
paste input "AO_Atmosphere_USA_$6.01"
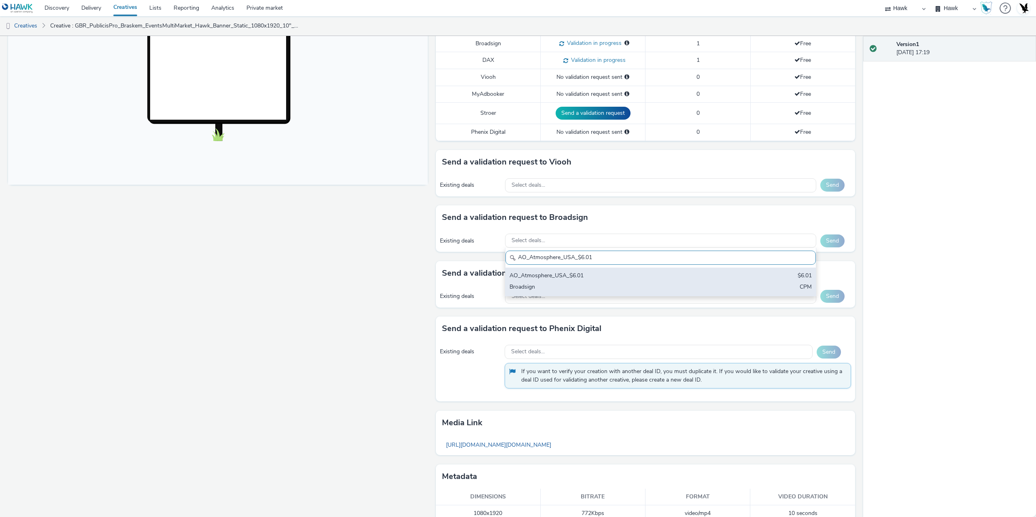
type input "AO_Atmosphere_USA_$6.01"
click at [555, 272] on div "AO_Atmosphere_USA_$6.01" at bounding box center [609, 276] width 200 height 9
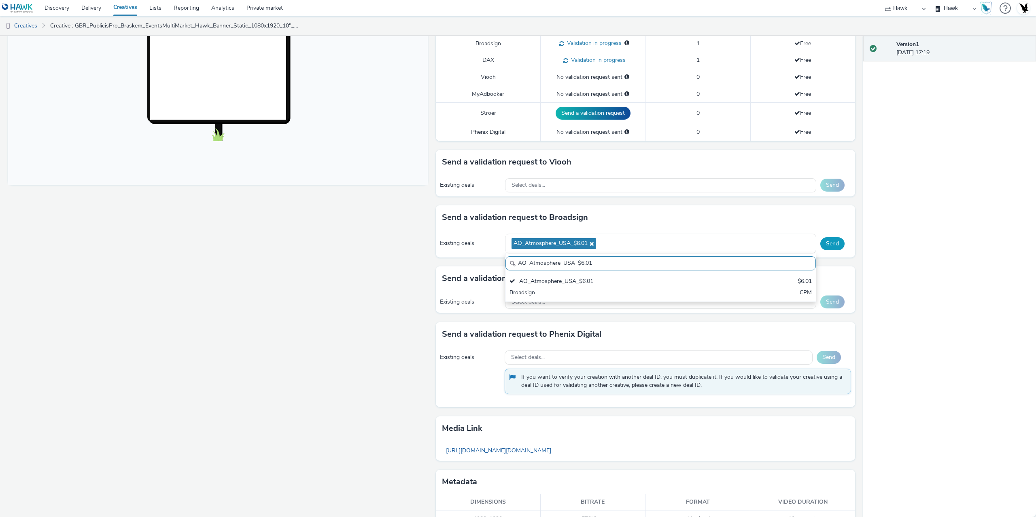
click at [820, 249] on button "Send" at bounding box center [832, 243] width 24 height 13
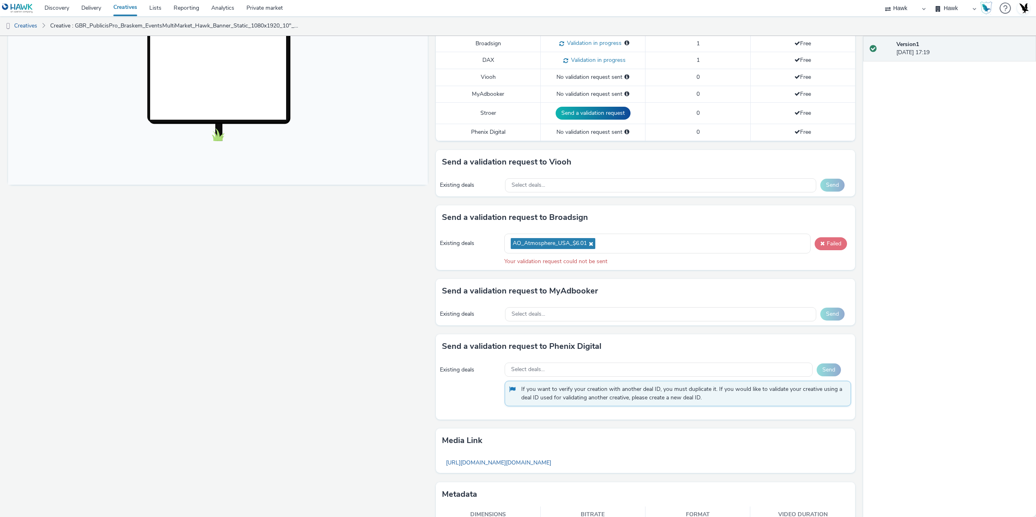
click at [830, 246] on button "Failed" at bounding box center [830, 243] width 32 height 13
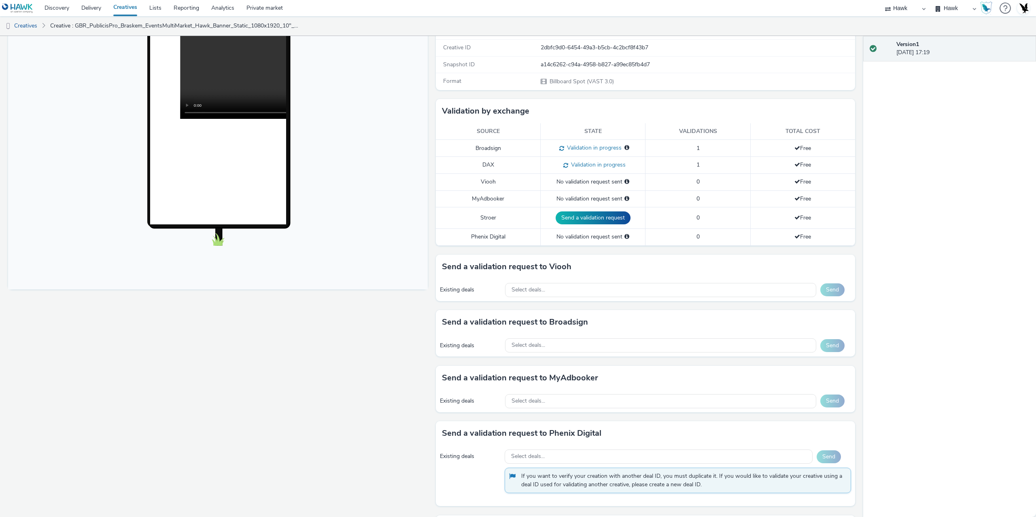
scroll to position [121, 0]
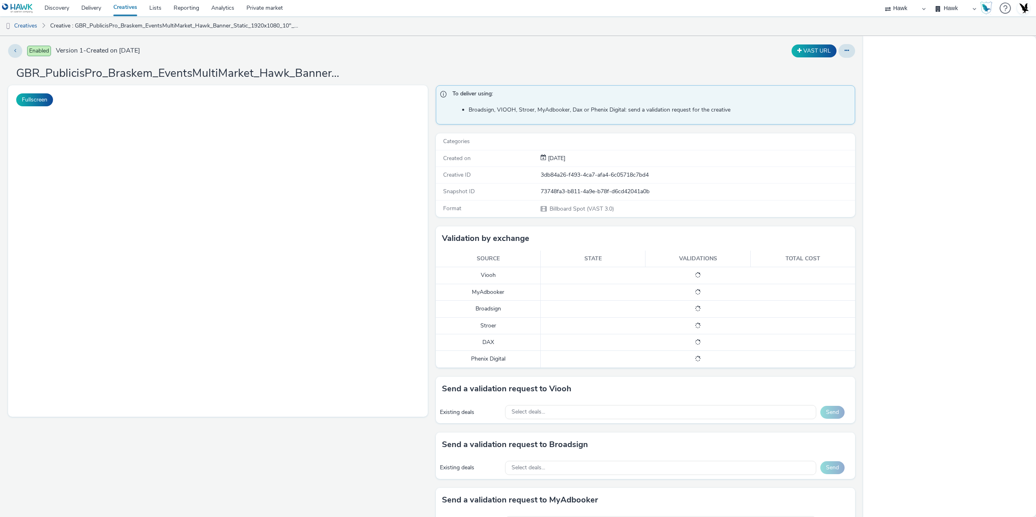
select select "11a7df10-284f-415c-b52a-427acf4c31ae"
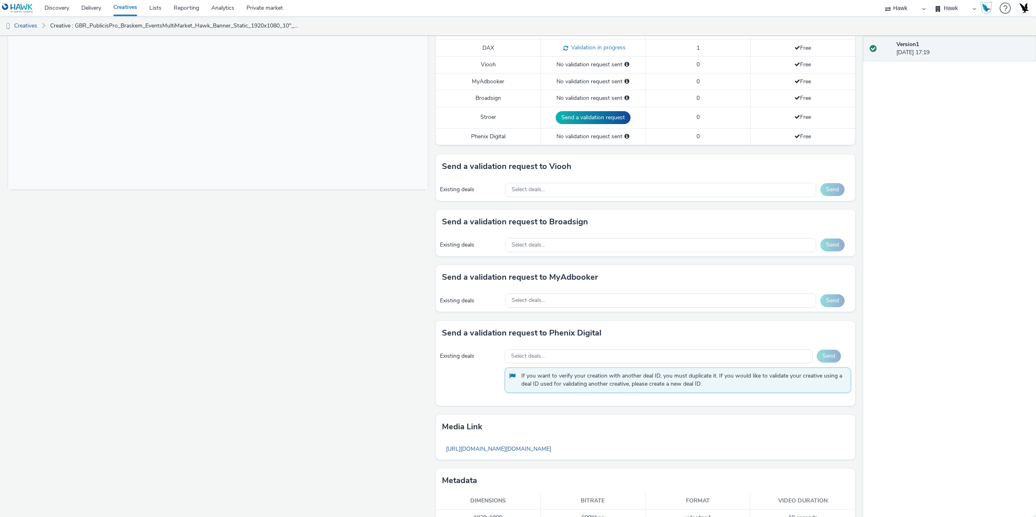
scroll to position [243, 0]
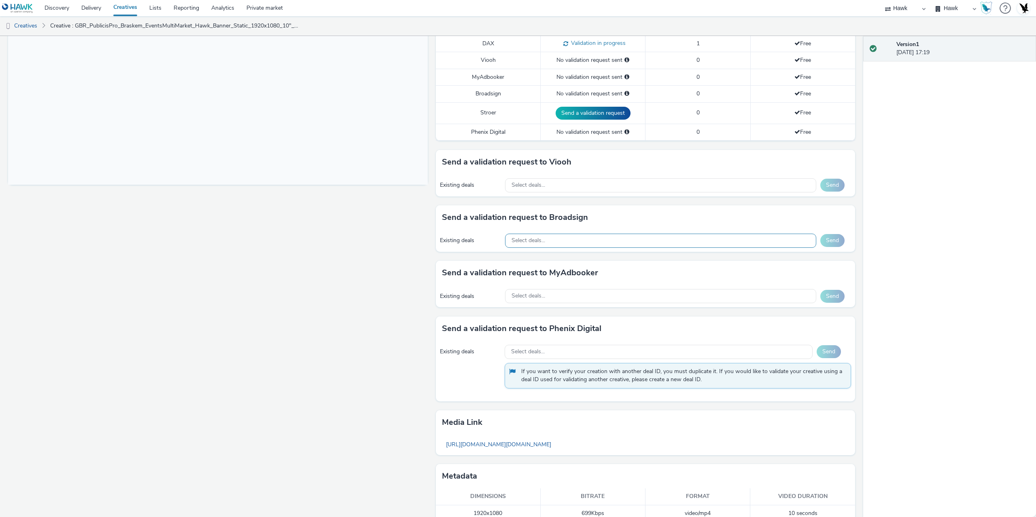
click at [532, 239] on span "Select deals..." at bounding box center [528, 240] width 34 height 7
paste input "AO_ClearChannelUS_Transit Shelters_2025"
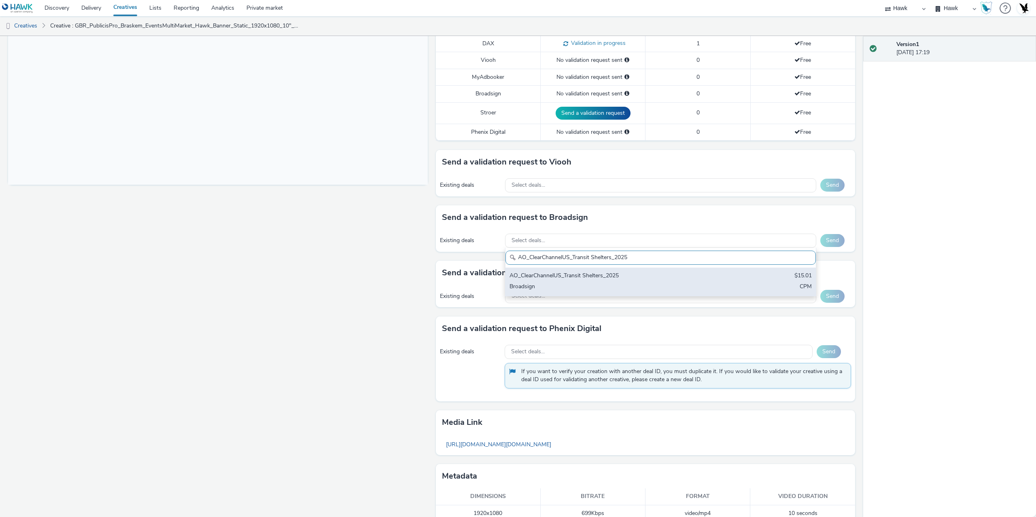
type input "AO_ClearChannelUS_Transit Shelters_2025"
click at [613, 283] on div "Broadsign" at bounding box center [609, 287] width 200 height 9
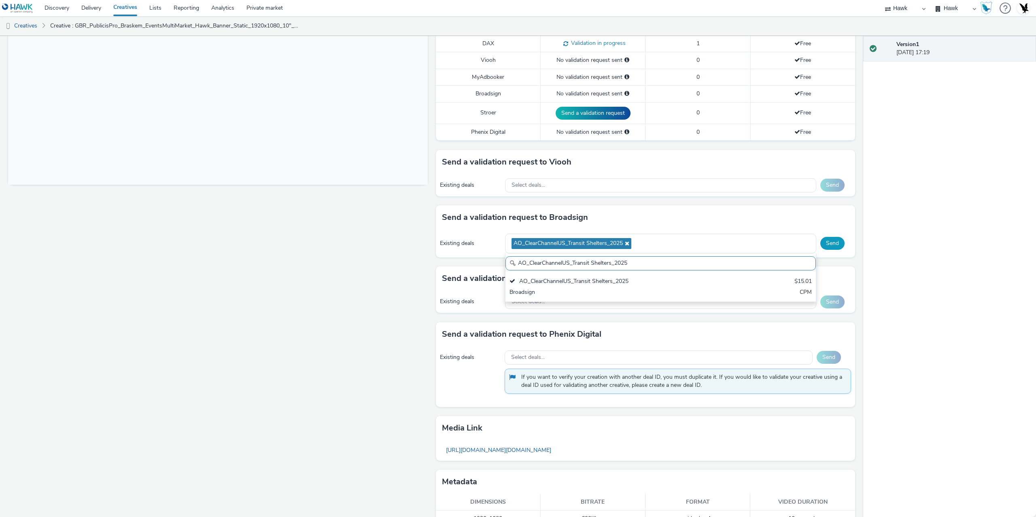
click at [825, 238] on button "Send" at bounding box center [832, 243] width 24 height 13
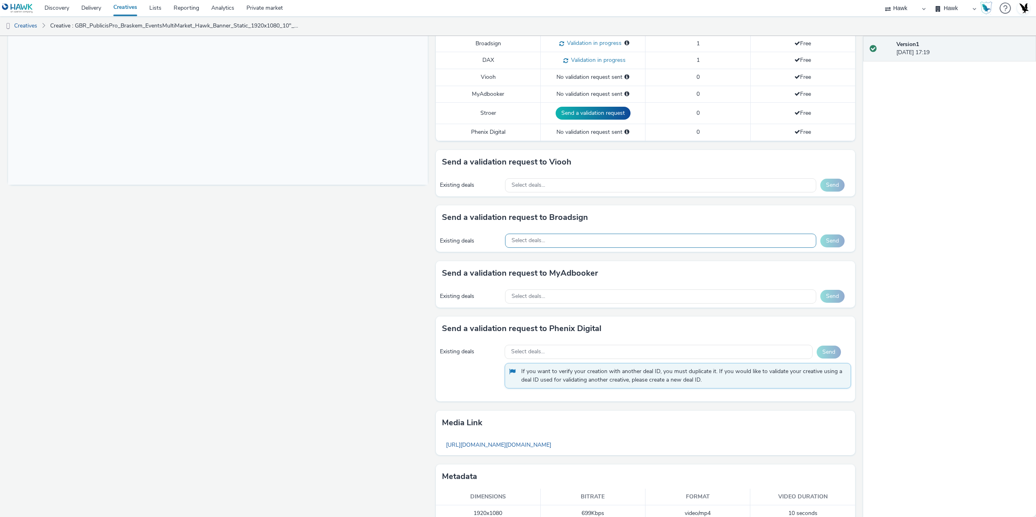
click at [611, 240] on div "Select deals..." at bounding box center [660, 241] width 311 height 14
paste input "AO_Broadsign_VoltaMedia_US"
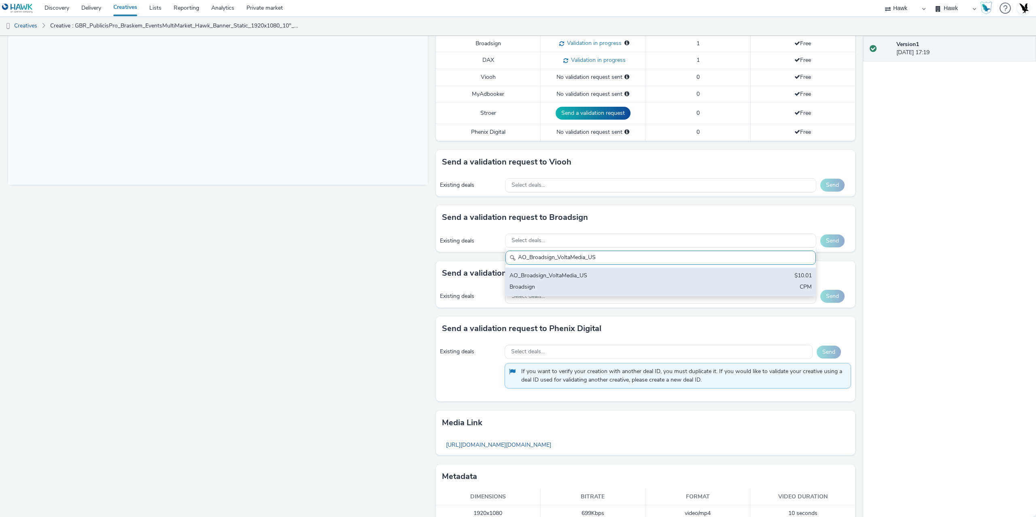
type input "AO_Broadsign_VoltaMedia_US"
click at [630, 281] on div "AO_Broadsign_VoltaMedia_US $10.01 Broadsign CPM" at bounding box center [660, 282] width 310 height 28
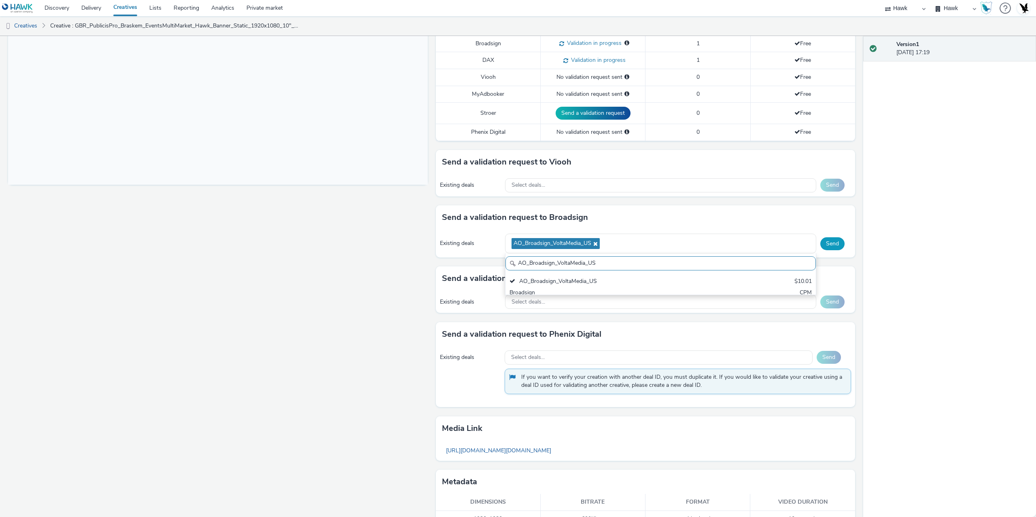
click at [836, 245] on button "Send" at bounding box center [832, 243] width 24 height 13
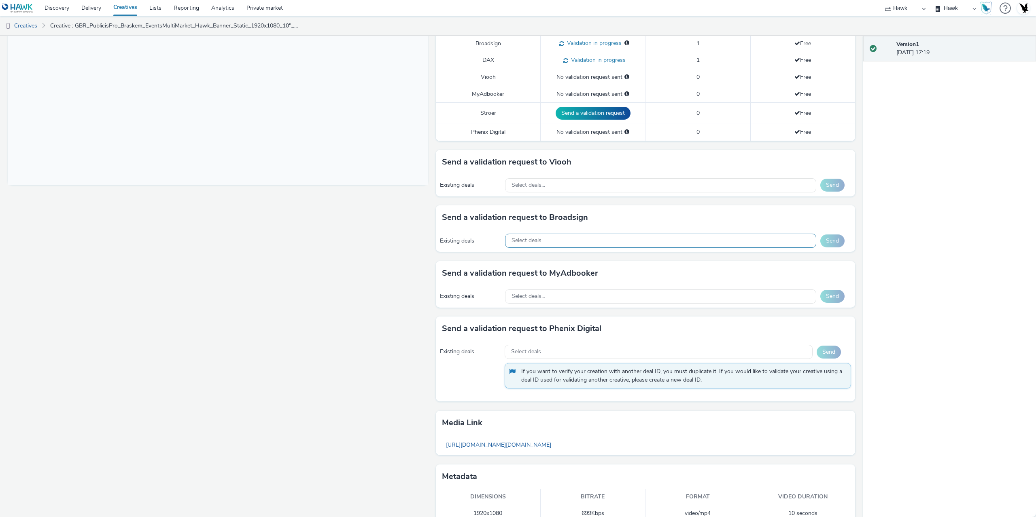
click at [583, 241] on div "Select deals..." at bounding box center [660, 241] width 311 height 14
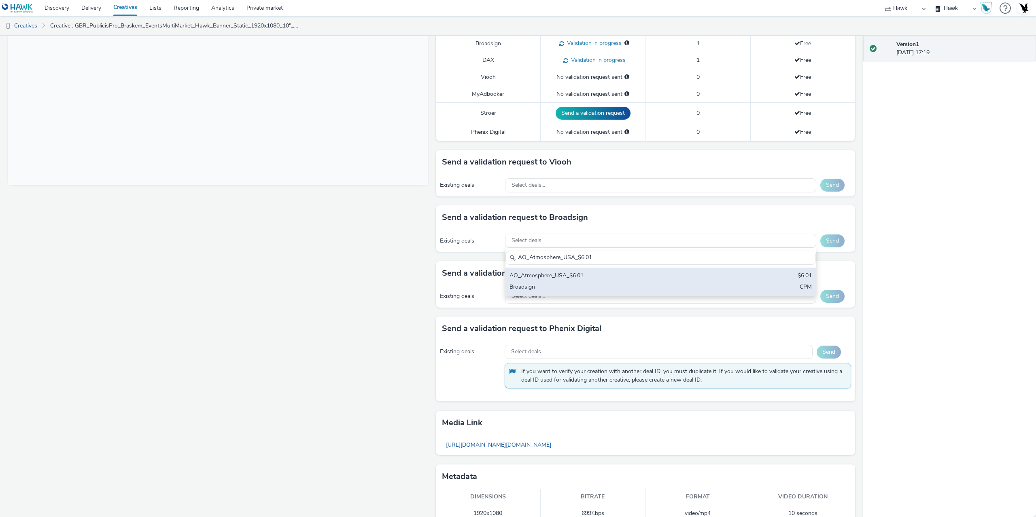
type input "AO_Atmosphere_USA_$6.01"
click at [574, 277] on div "AO_Atmosphere_USA_$6.01" at bounding box center [609, 276] width 200 height 9
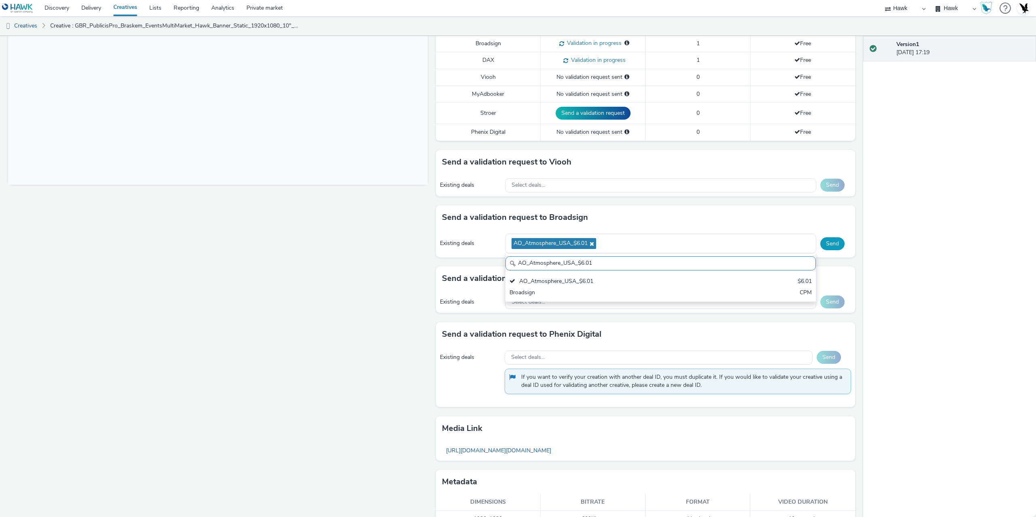
click at [831, 246] on button "Send" at bounding box center [832, 243] width 24 height 13
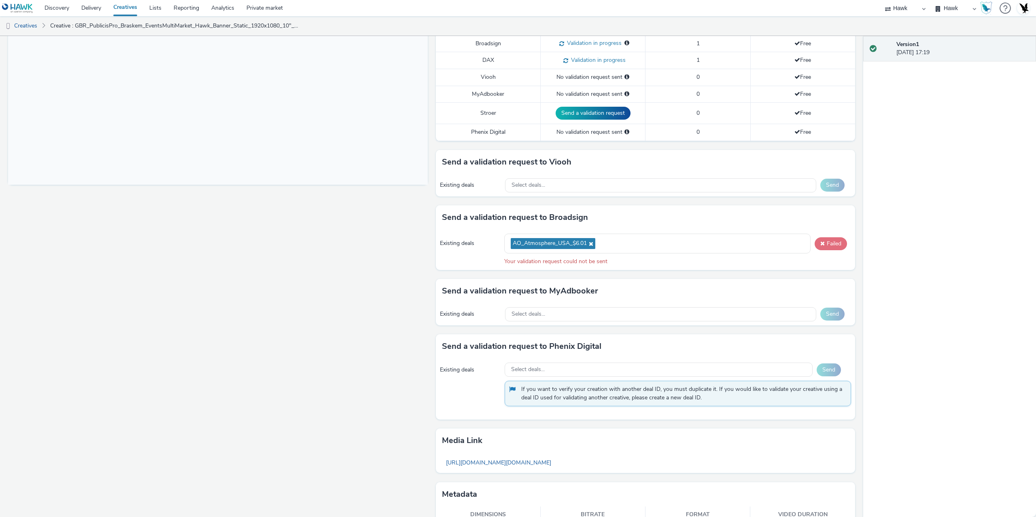
click at [838, 244] on button "Failed" at bounding box center [830, 243] width 32 height 13
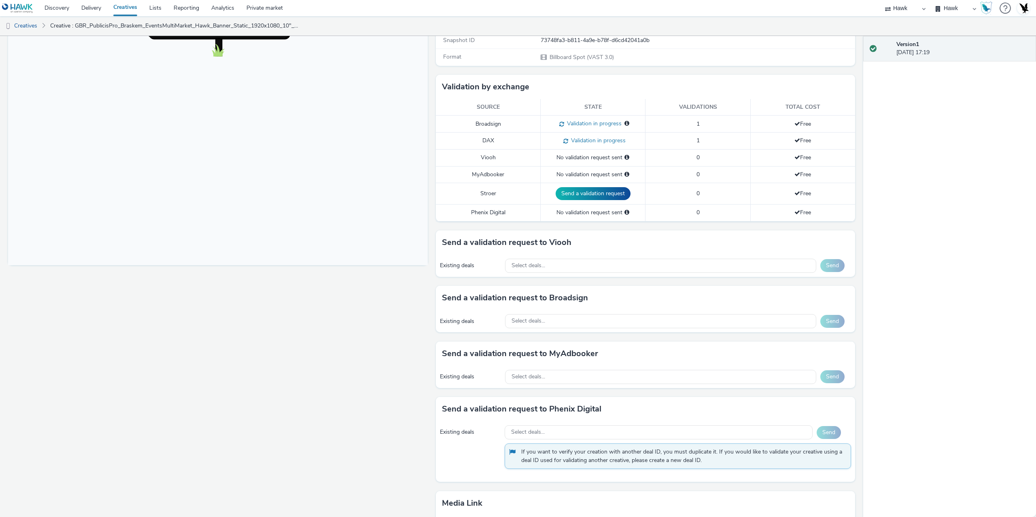
scroll to position [162, 0]
